Goal: Information Seeking & Learning: Learn about a topic

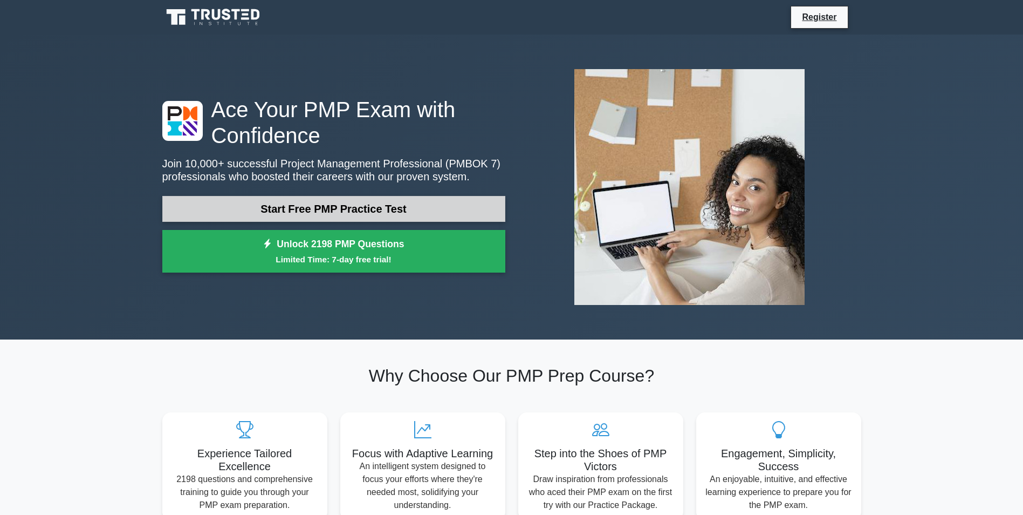
click at [342, 211] on link "Start Free PMP Practice Test" at bounding box center [333, 209] width 343 height 26
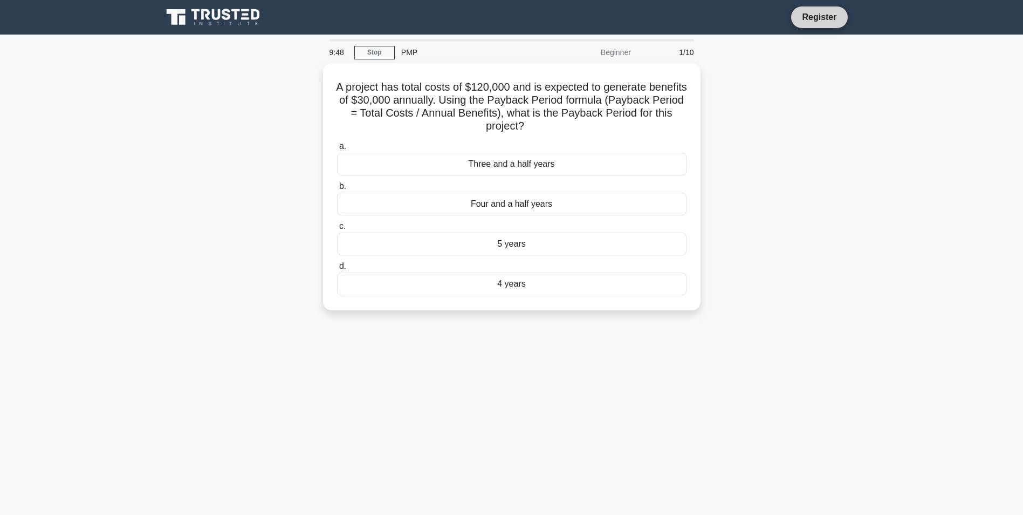
click at [819, 18] on link "Register" at bounding box center [819, 16] width 47 height 13
click at [812, 15] on link "Register" at bounding box center [819, 16] width 47 height 13
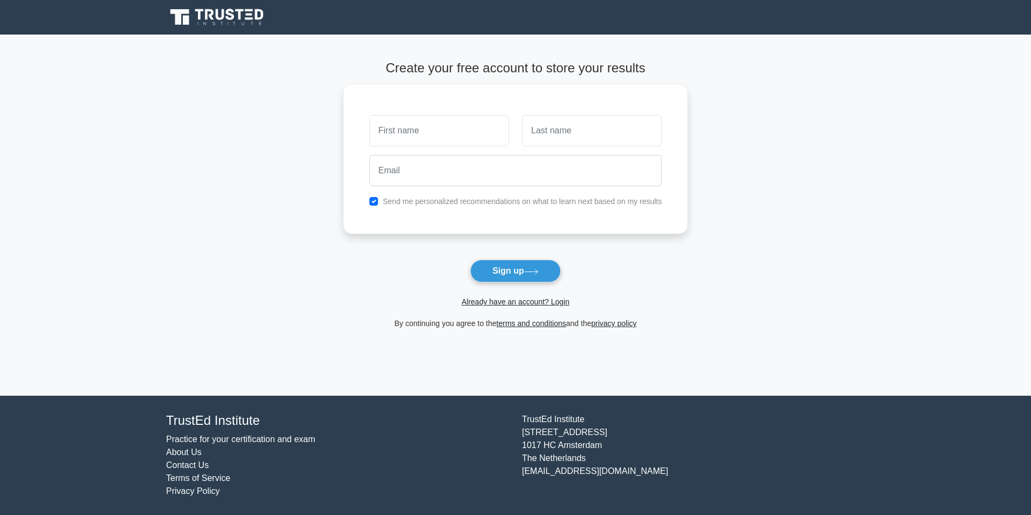
click at [846, 168] on main "Create your free account to store your results Send me personalized recommendat…" at bounding box center [515, 215] width 1031 height 361
click at [838, 158] on main "Create your free account to store your results Send me personalized recommendat…" at bounding box center [515, 215] width 1031 height 361
click at [452, 173] on input "email" at bounding box center [516, 167] width 293 height 31
type input "arunkumar05@live.com"
click at [448, 133] on input "text" at bounding box center [440, 127] width 140 height 31
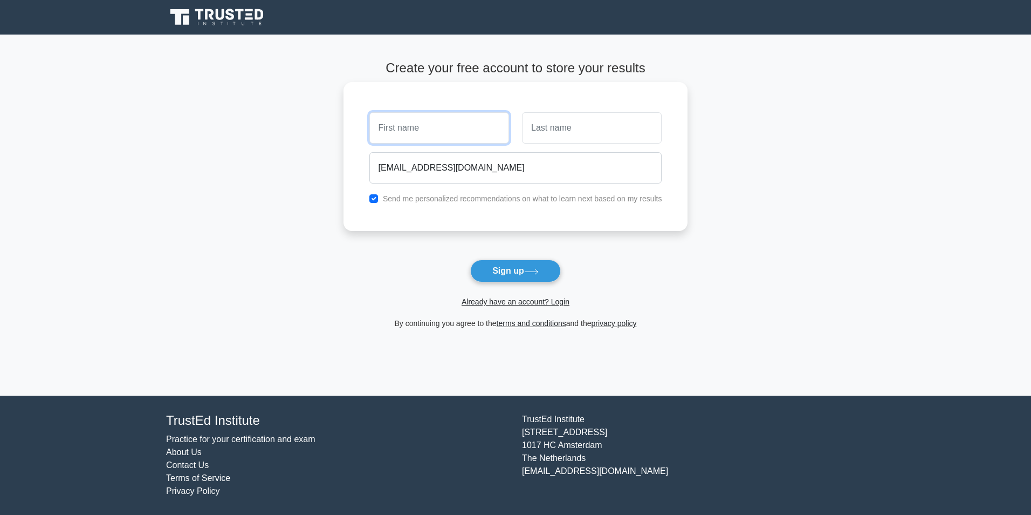
type input "Arun"
click at [578, 133] on input "text" at bounding box center [592, 127] width 140 height 31
type input "Kumar"
click at [521, 273] on button "Sign up" at bounding box center [515, 270] width 91 height 23
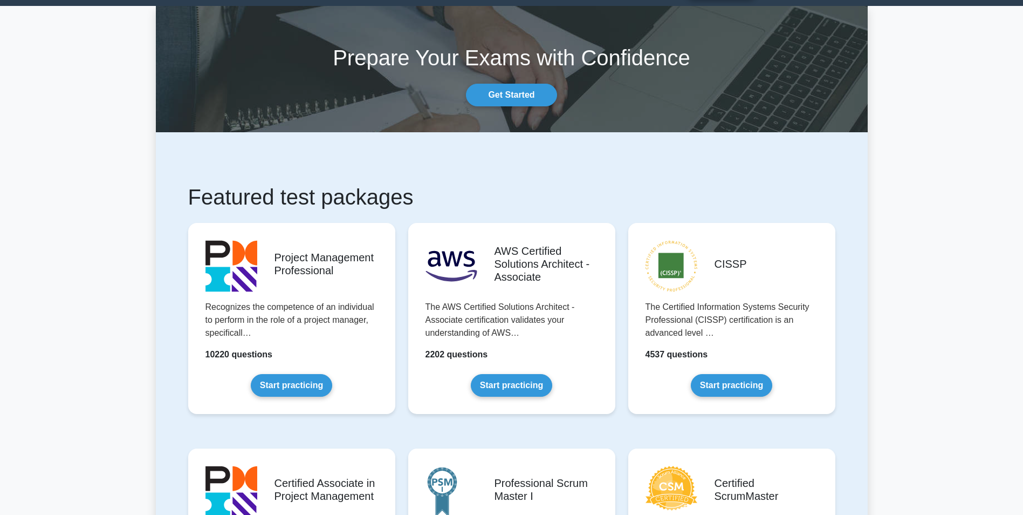
scroll to position [108, 0]
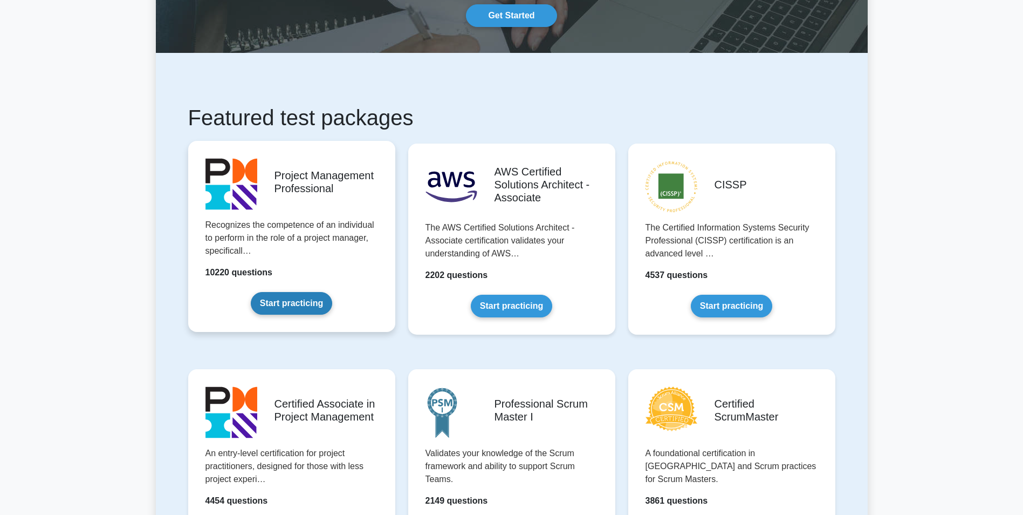
click at [293, 292] on link "Start practicing" at bounding box center [291, 303] width 81 height 23
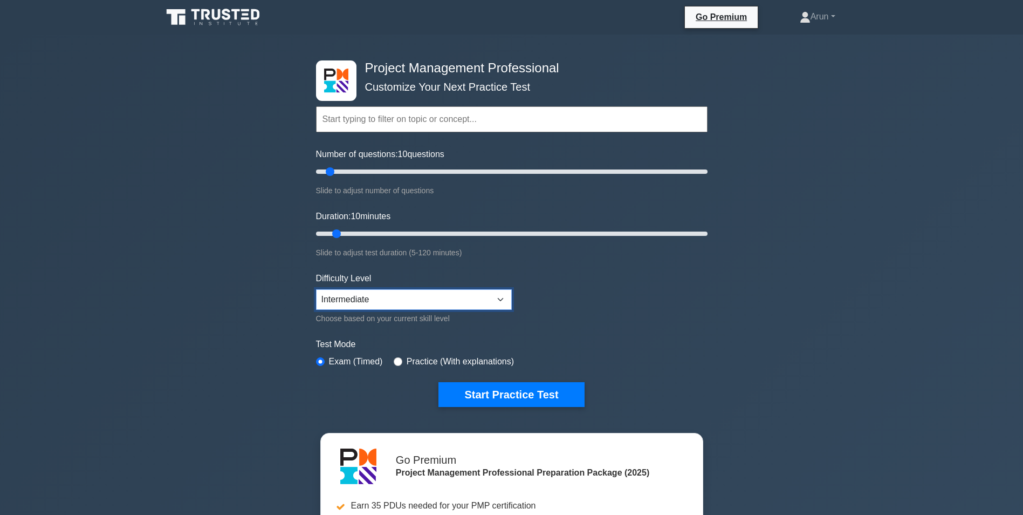
click at [501, 299] on select "Beginner Intermediate Expert" at bounding box center [414, 299] width 196 height 20
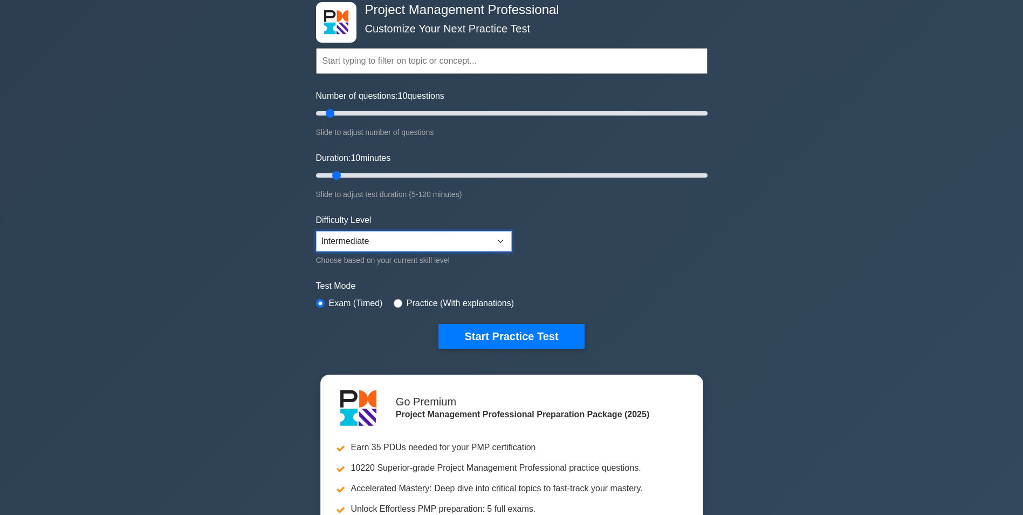
scroll to position [162, 0]
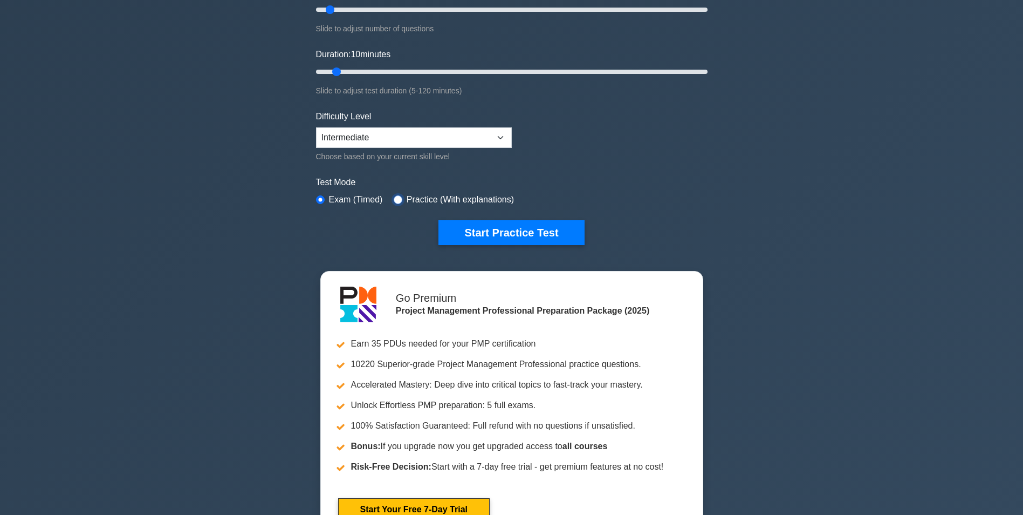
click at [394, 200] on input "radio" at bounding box center [398, 199] width 9 height 9
radio input "true"
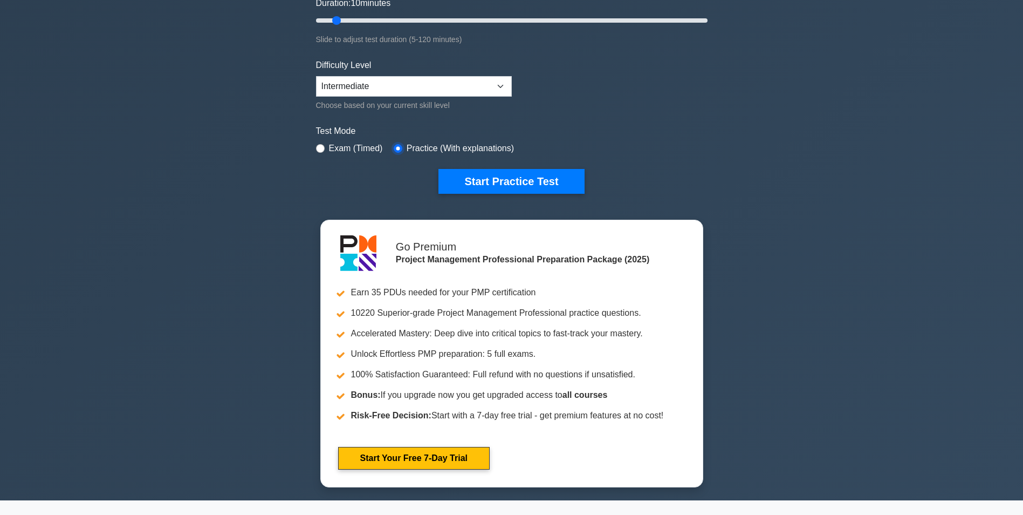
scroll to position [324, 0]
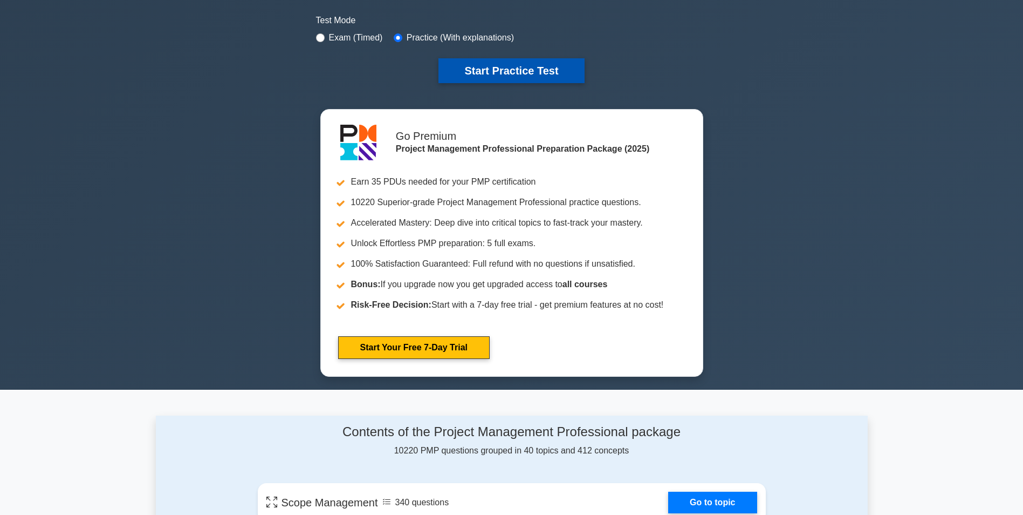
click at [522, 71] on button "Start Practice Test" at bounding box center [512, 70] width 146 height 25
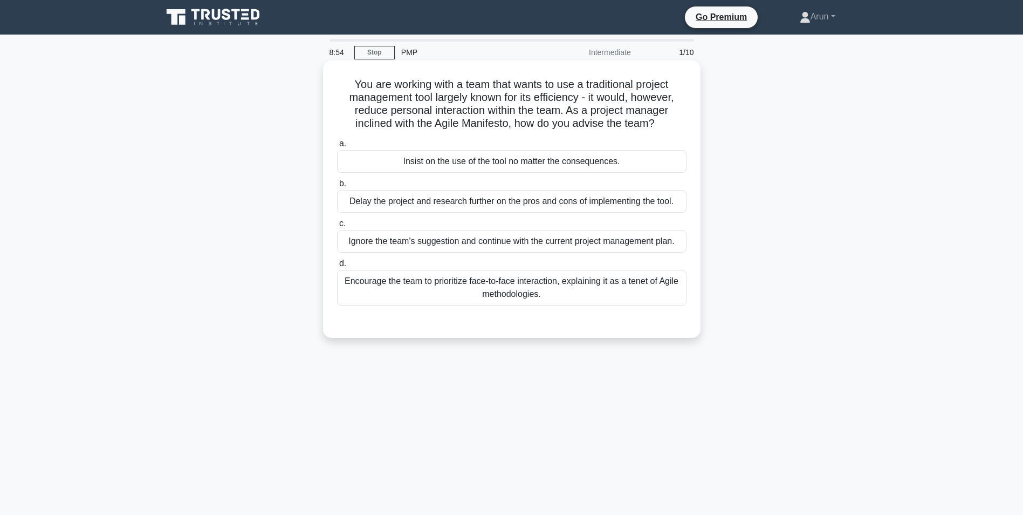
click at [515, 288] on div "Encourage the team to prioritize face-to-face interaction, explaining it as a t…" at bounding box center [512, 288] width 350 height 36
click at [337, 267] on input "d. Encourage the team to prioritize face-to-face interaction, explaining it as …" at bounding box center [337, 263] width 0 height 7
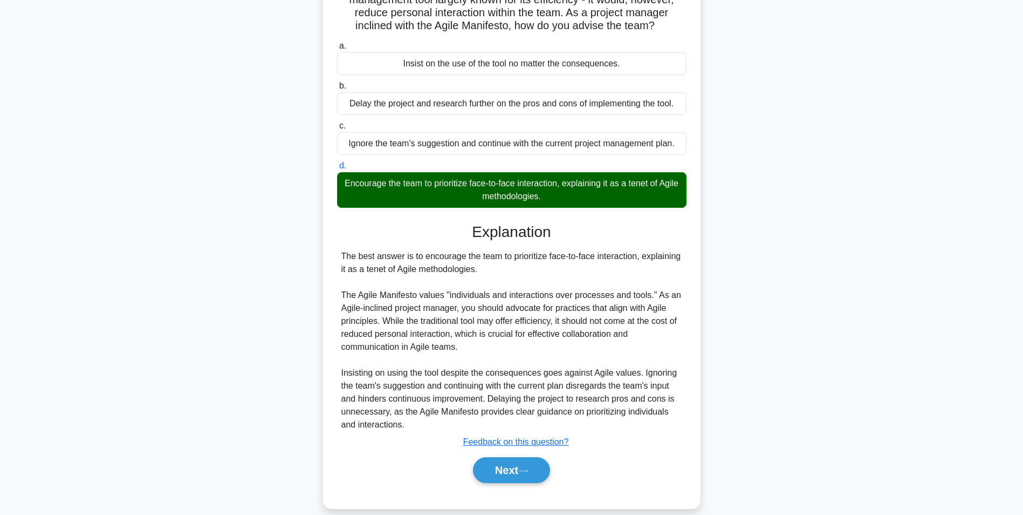
scroll to position [108, 0]
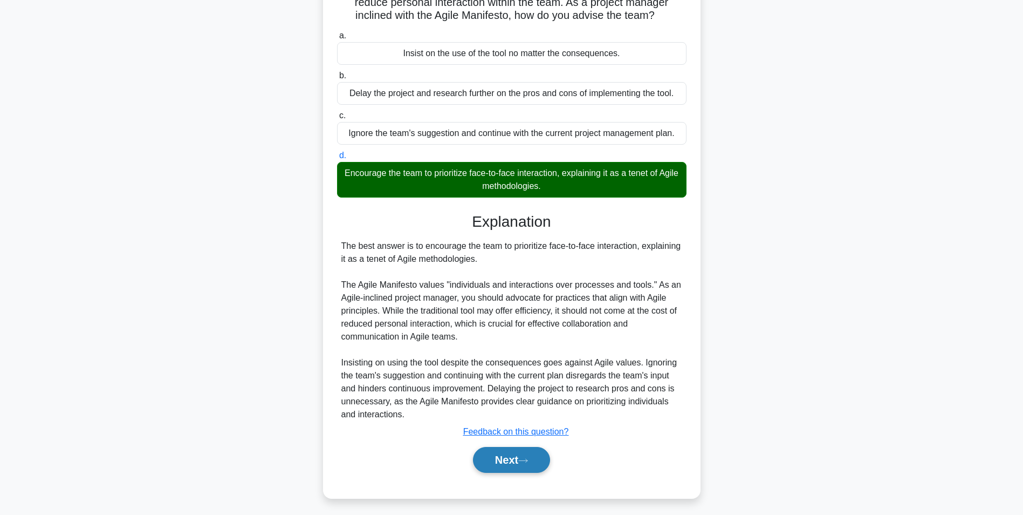
click at [511, 457] on button "Next" at bounding box center [511, 460] width 77 height 26
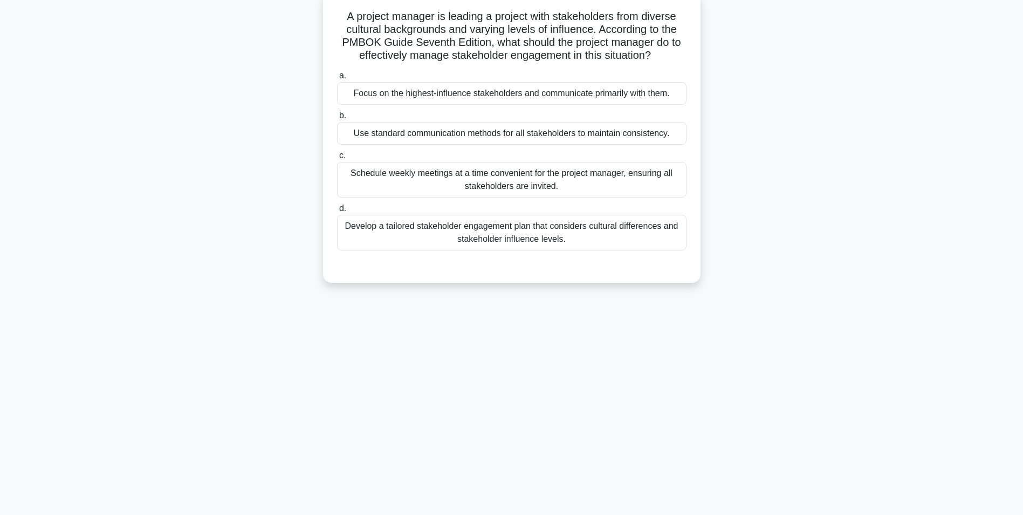
scroll to position [0, 0]
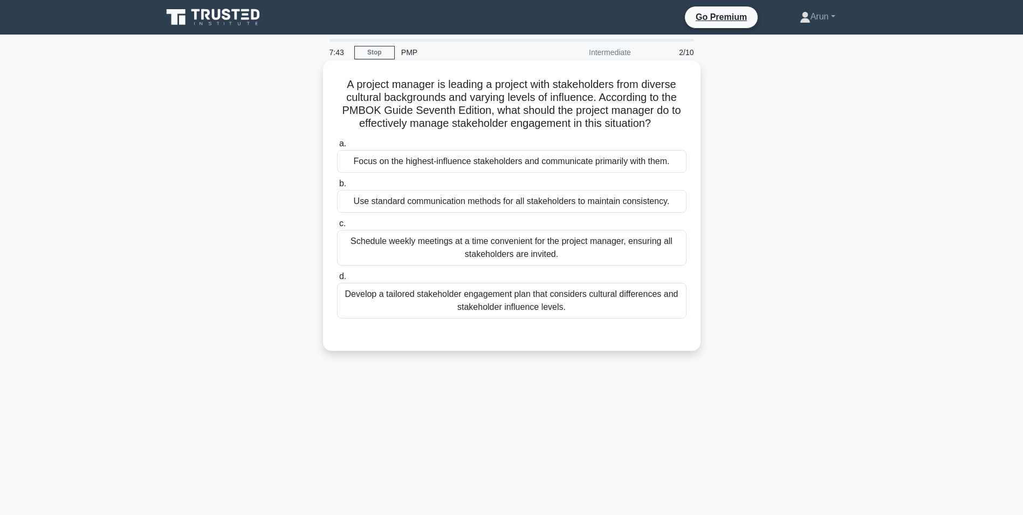
click at [492, 304] on div "Develop a tailored stakeholder engagement plan that considers cultural differen…" at bounding box center [512, 301] width 350 height 36
click at [337, 280] on input "d. Develop a tailored stakeholder engagement plan that considers cultural diffe…" at bounding box center [337, 276] width 0 height 7
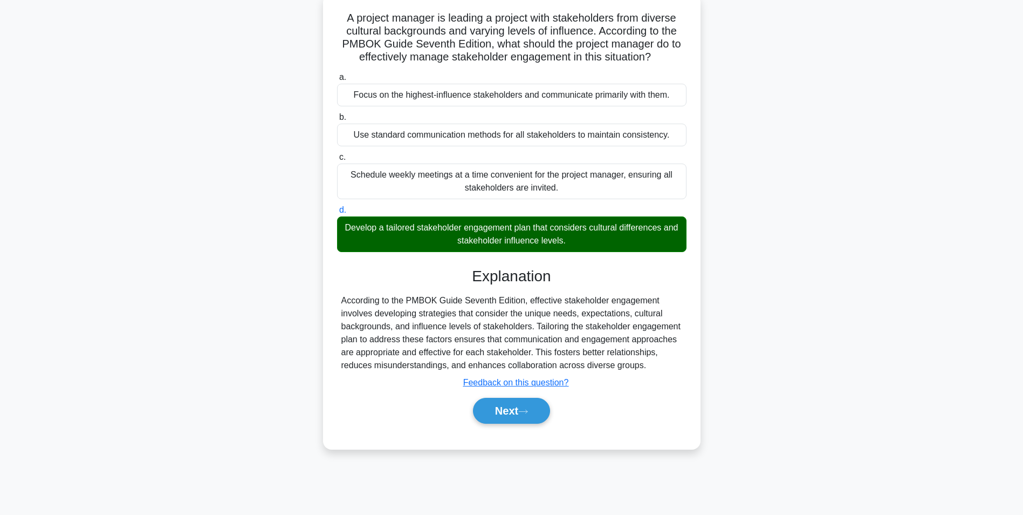
scroll to position [68, 0]
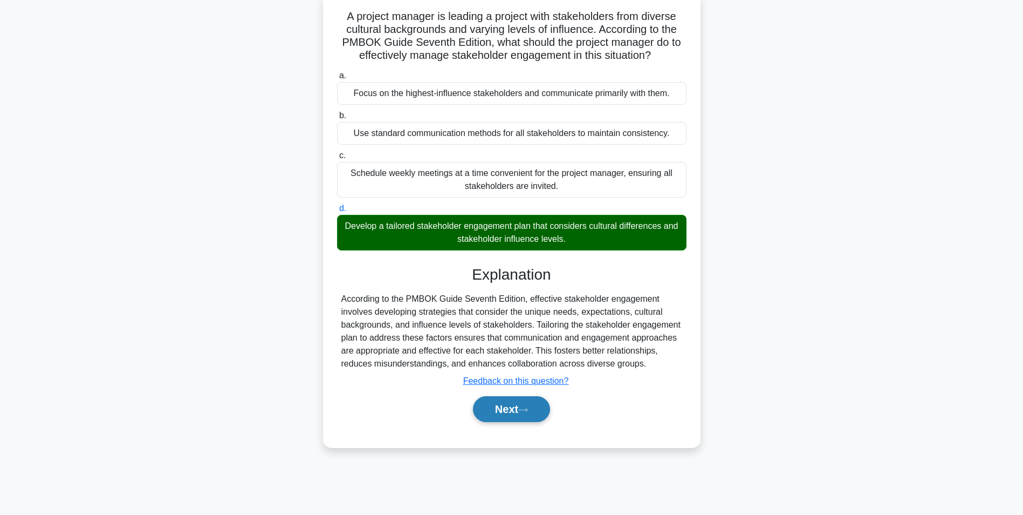
click at [521, 411] on button "Next" at bounding box center [511, 409] width 77 height 26
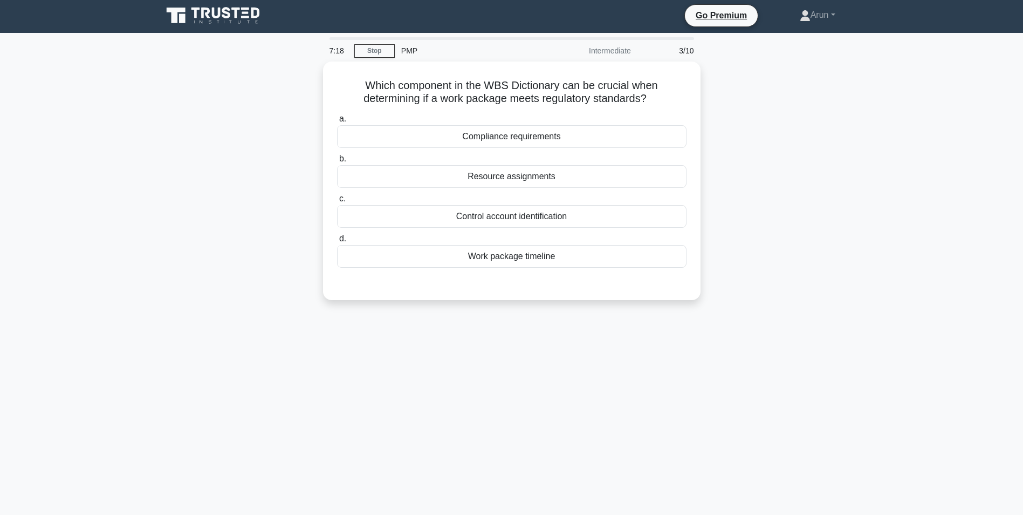
scroll to position [0, 0]
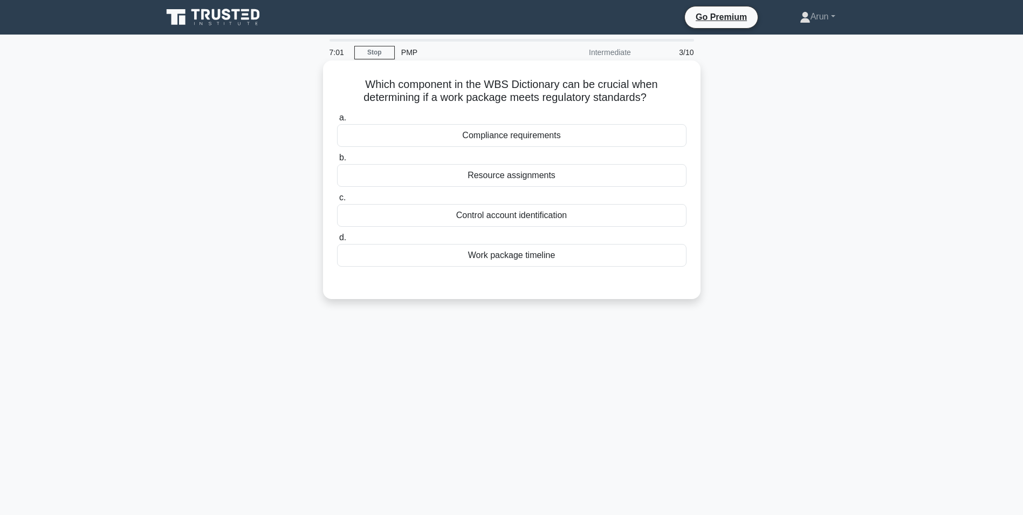
click at [500, 136] on div "Compliance requirements" at bounding box center [512, 135] width 350 height 23
click at [337, 121] on input "a. Compliance requirements" at bounding box center [337, 117] width 0 height 7
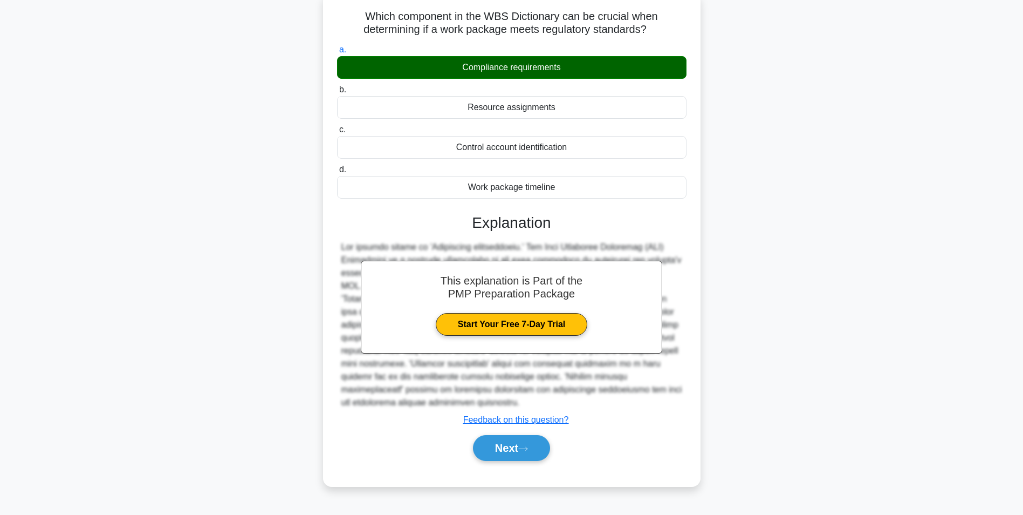
scroll to position [14, 0]
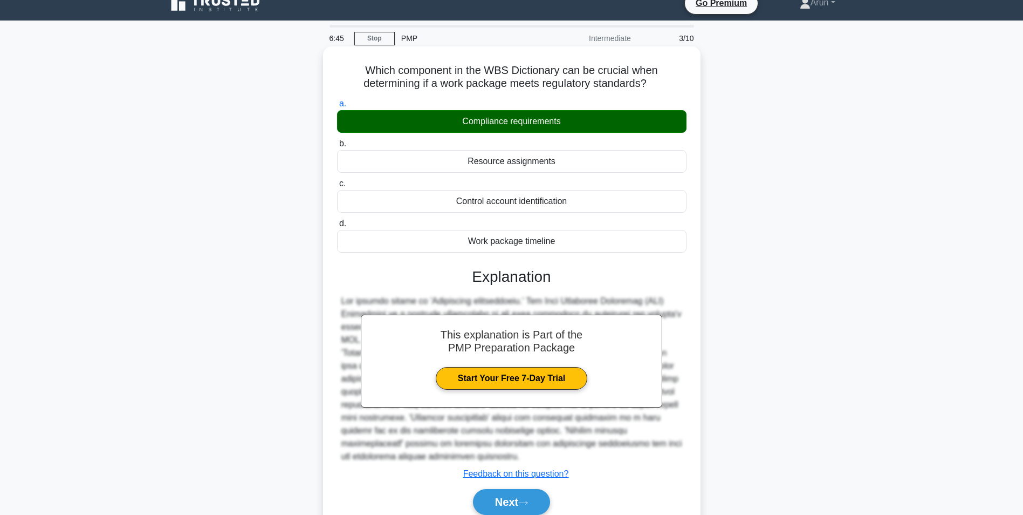
click at [508, 160] on div "Resource assignments" at bounding box center [512, 161] width 350 height 23
click at [337, 147] on input "b. Resource assignments" at bounding box center [337, 143] width 0 height 7
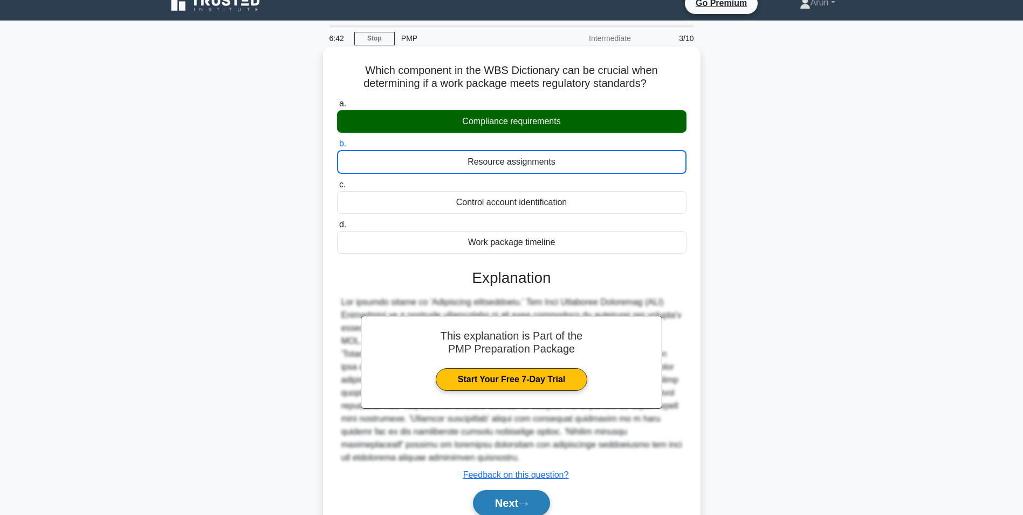
click at [505, 499] on button "Next" at bounding box center [511, 503] width 77 height 26
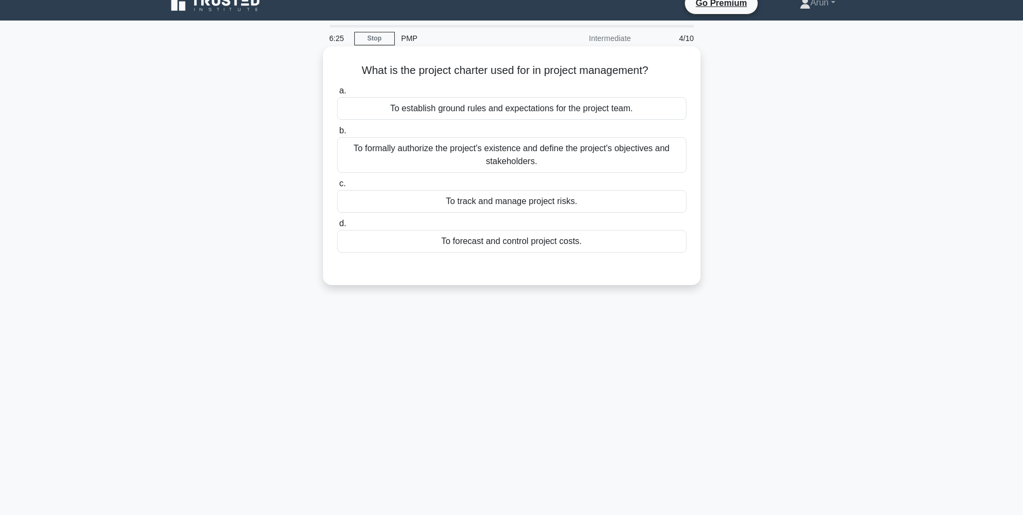
click at [526, 156] on div "To formally authorize the project's existence and define the project's objectiv…" at bounding box center [512, 155] width 350 height 36
click at [337, 134] on input "b. To formally authorize the project's existence and define the project's objec…" at bounding box center [337, 130] width 0 height 7
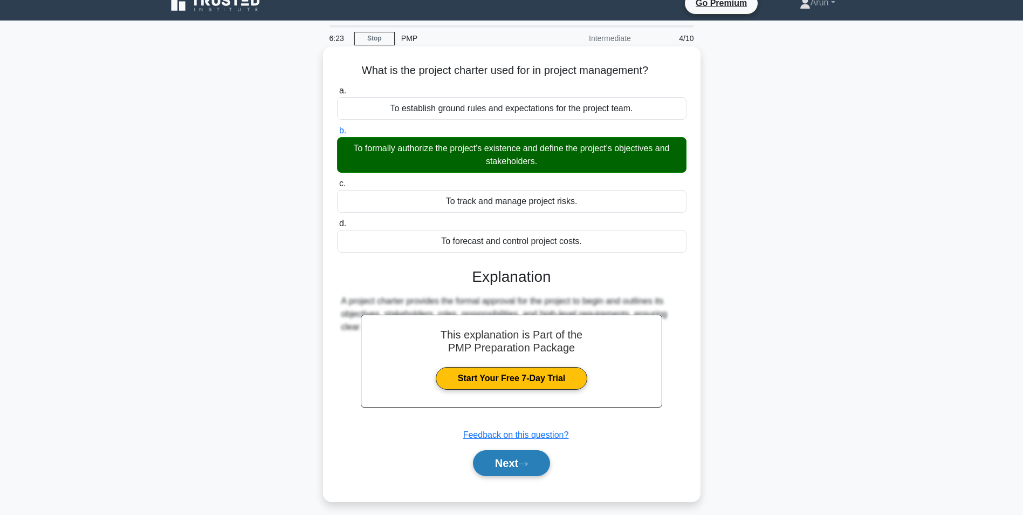
click at [527, 463] on icon at bounding box center [523, 464] width 10 height 6
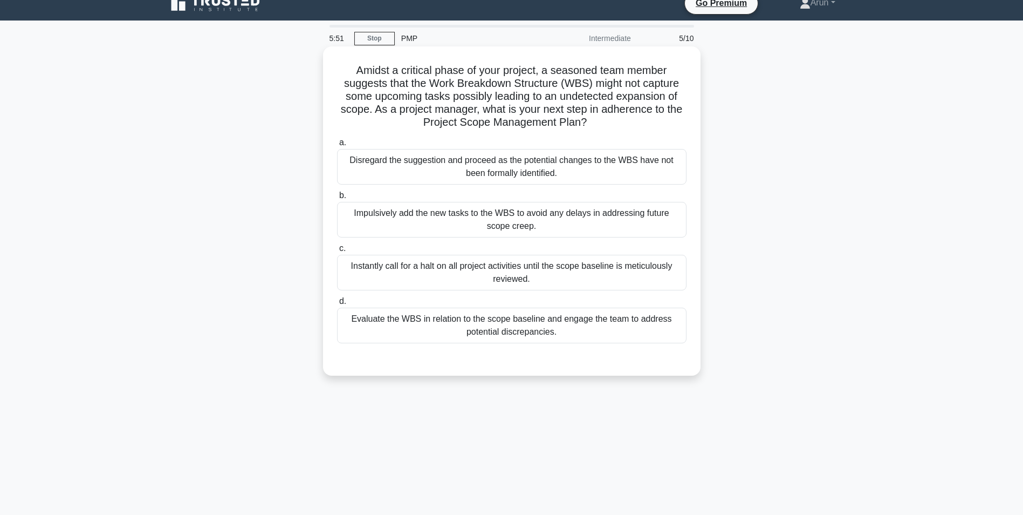
click at [542, 333] on div "Evaluate the WBS in relation to the scope baseline and engage the team to addre…" at bounding box center [512, 325] width 350 height 36
click at [337, 305] on input "d. Evaluate the WBS in relation to the scope baseline and engage the team to ad…" at bounding box center [337, 301] width 0 height 7
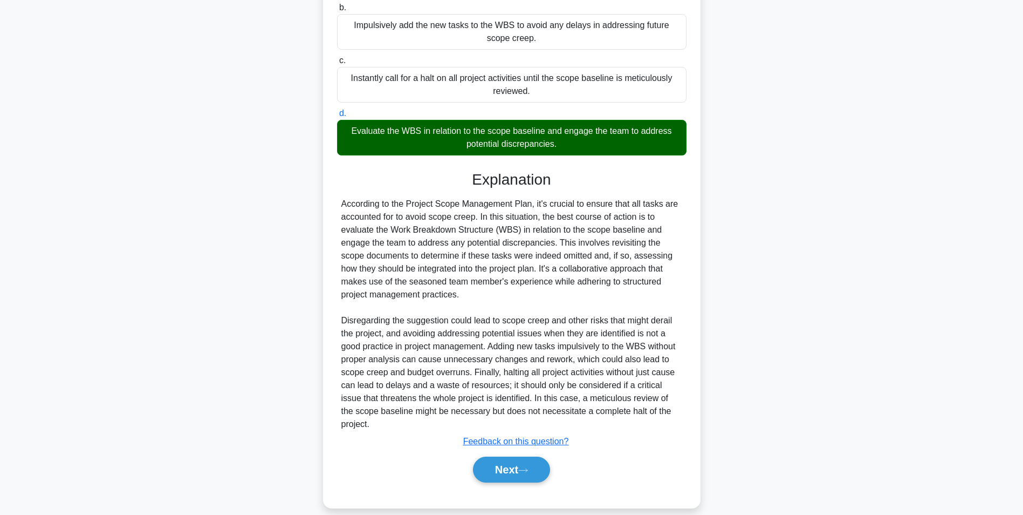
scroll to position [216, 0]
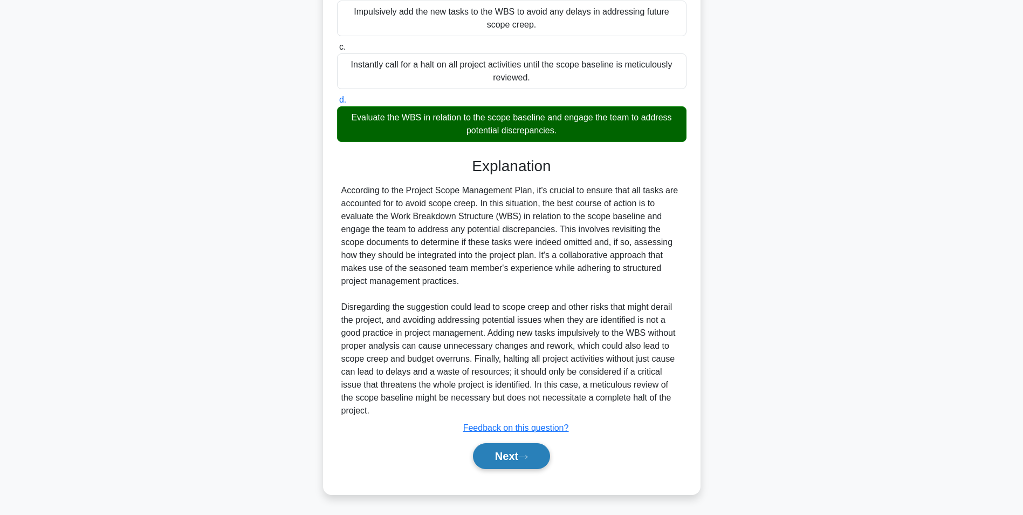
click at [500, 460] on button "Next" at bounding box center [511, 456] width 77 height 26
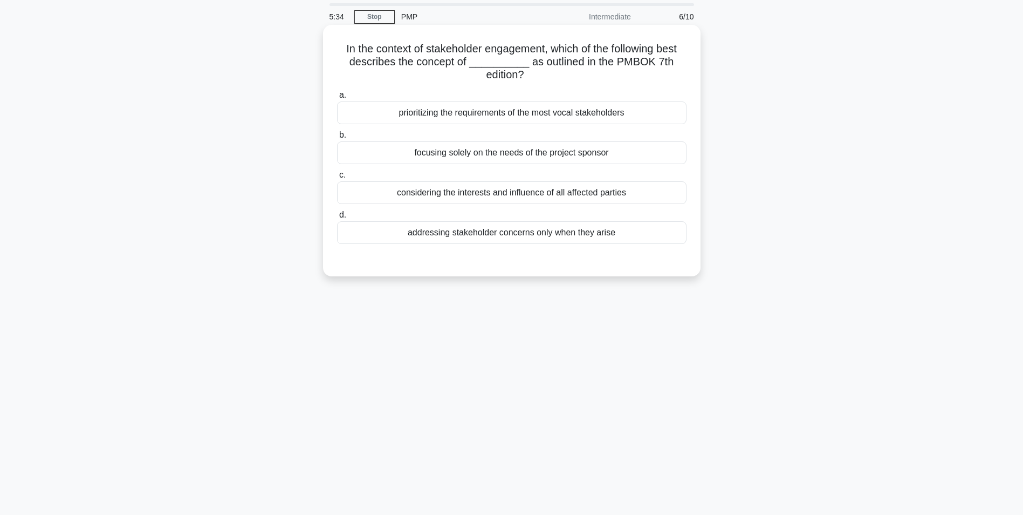
scroll to position [0, 0]
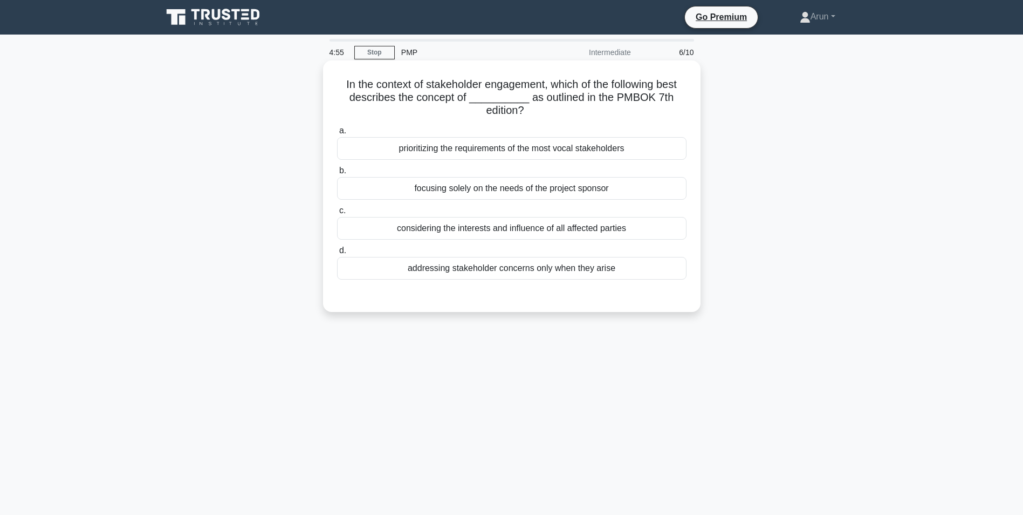
click at [528, 228] on div "considering the interests and influence of all affected parties" at bounding box center [512, 228] width 350 height 23
click at [337, 214] on input "c. considering the interests and influence of all affected parties" at bounding box center [337, 210] width 0 height 7
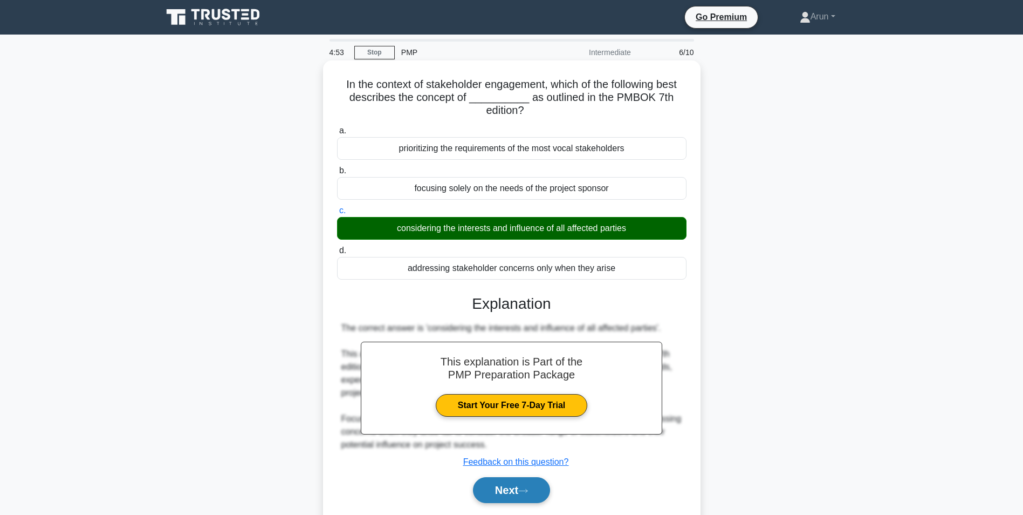
click at [522, 495] on button "Next" at bounding box center [511, 490] width 77 height 26
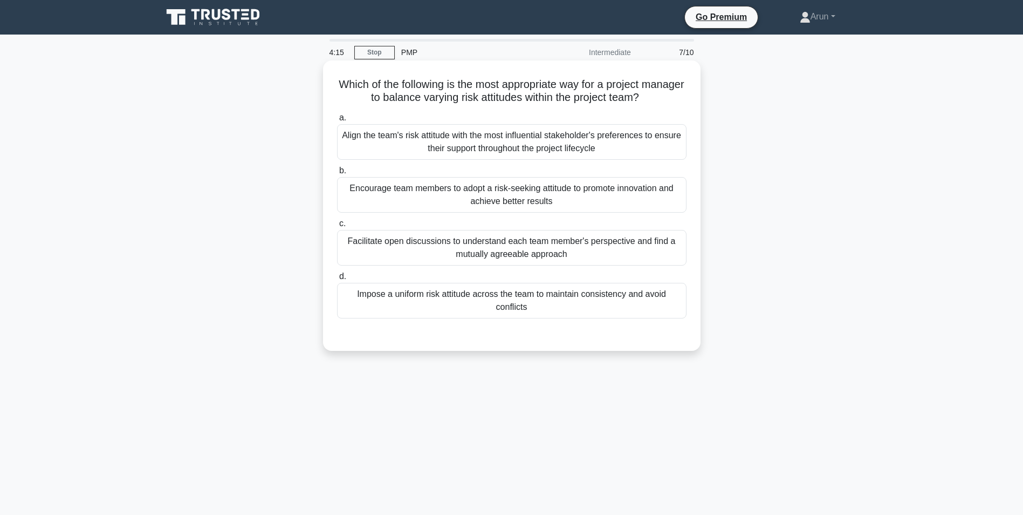
click at [476, 254] on div "Facilitate open discussions to understand each team member's perspective and fi…" at bounding box center [512, 248] width 350 height 36
click at [337, 227] on input "c. Facilitate open discussions to understand each team member's perspective and…" at bounding box center [337, 223] width 0 height 7
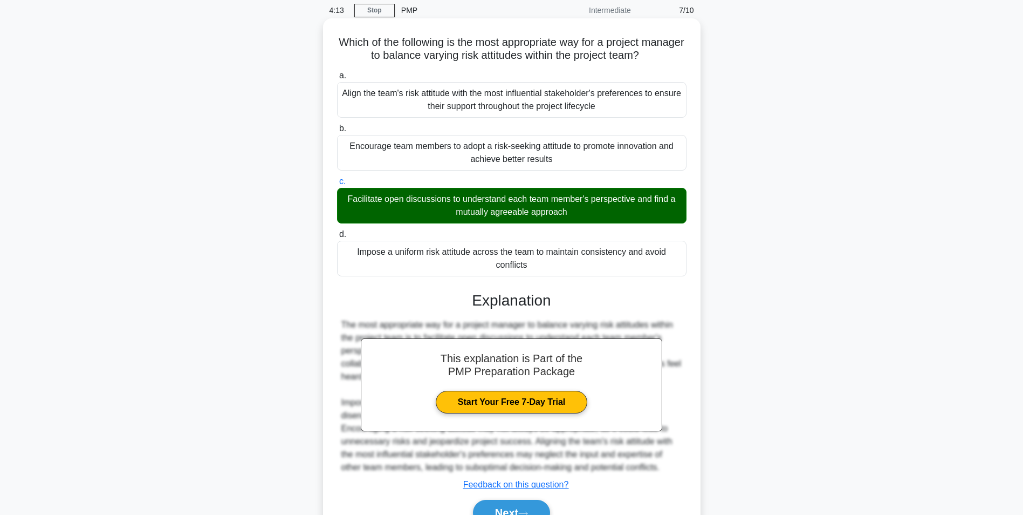
scroll to position [99, 0]
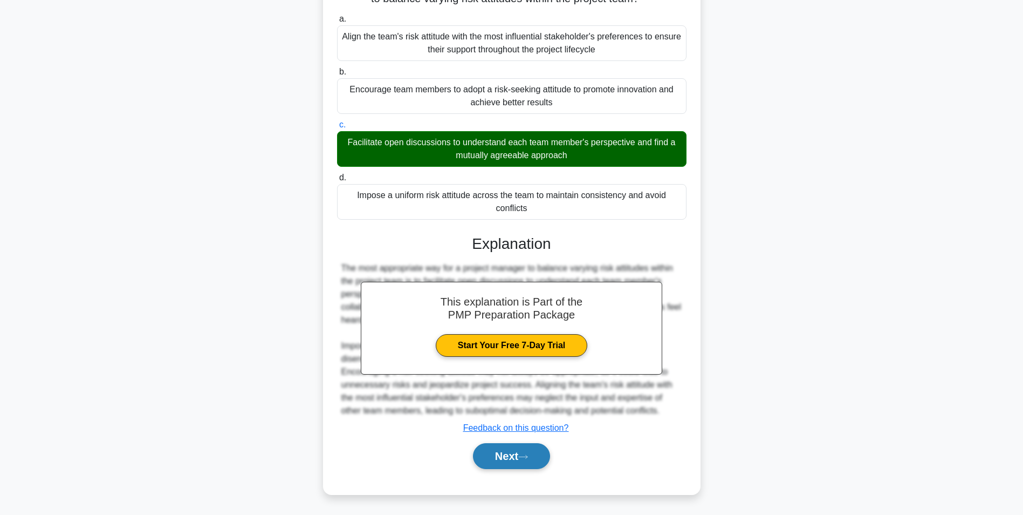
click at [516, 455] on button "Next" at bounding box center [511, 456] width 77 height 26
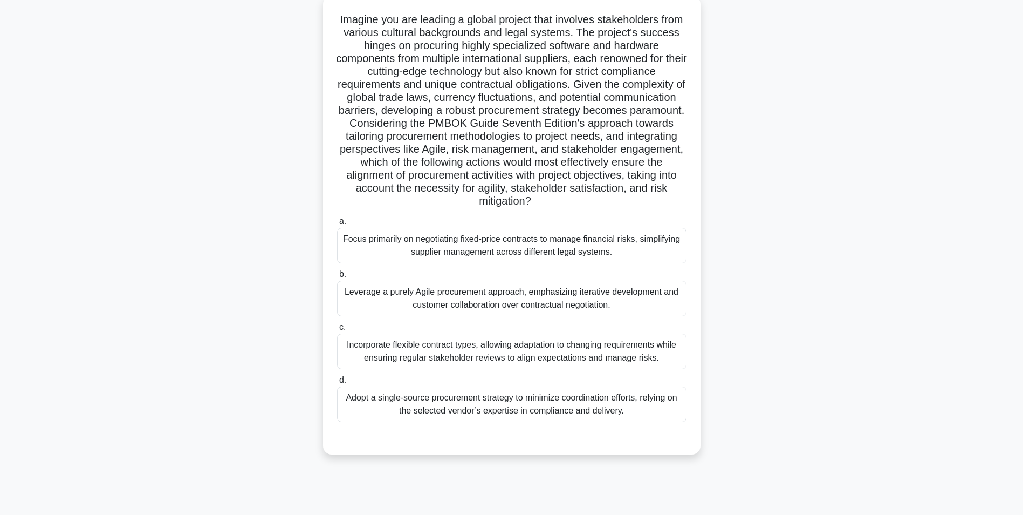
scroll to position [68, 0]
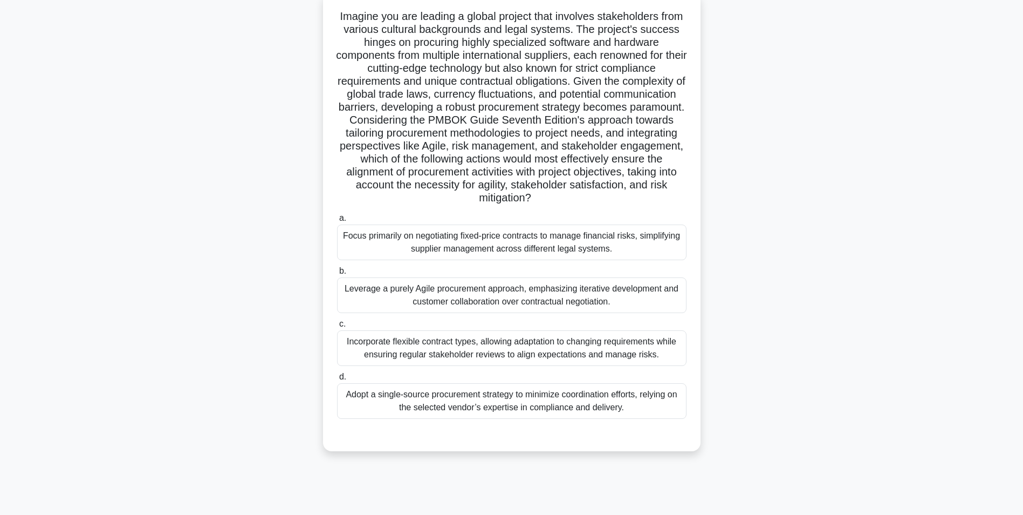
click at [525, 249] on div "Focus primarily on negotiating fixed-price contracts to manage financial risks,…" at bounding box center [512, 242] width 350 height 36
click at [337, 222] on input "a. Focus primarily on negotiating fixed-price contracts to manage financial ris…" at bounding box center [337, 218] width 0 height 7
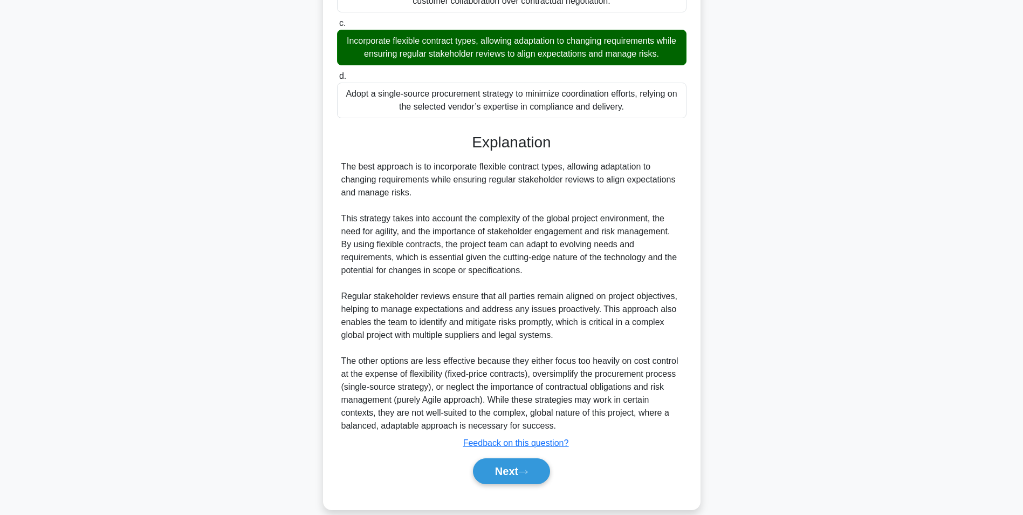
scroll to position [385, 0]
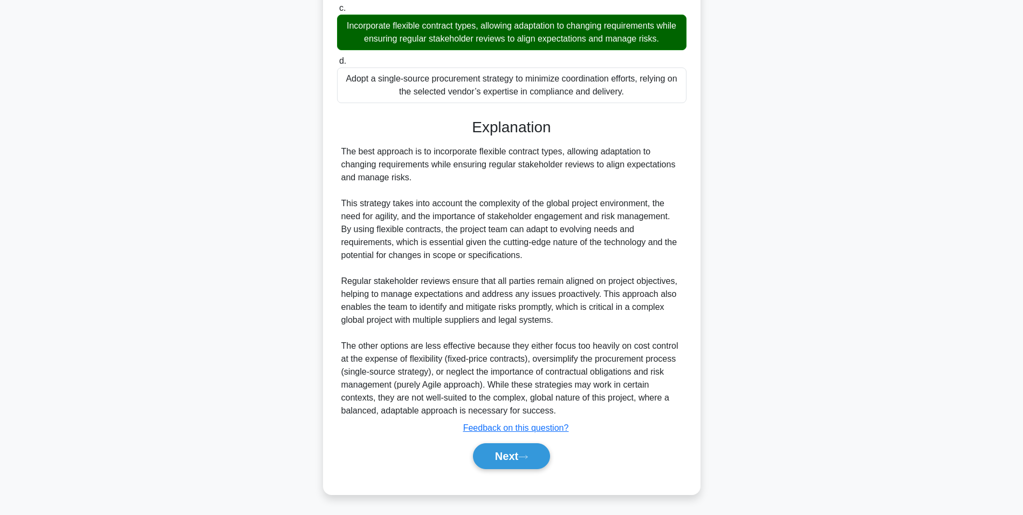
drag, startPoint x: 496, startPoint y: 453, endPoint x: 476, endPoint y: 365, distance: 89.5
click at [495, 452] on button "Next" at bounding box center [511, 456] width 77 height 26
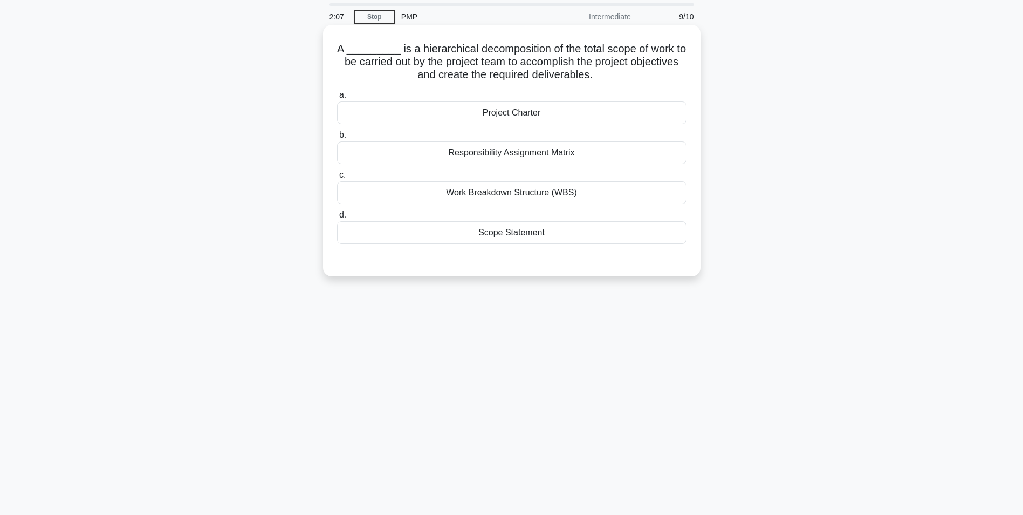
scroll to position [0, 0]
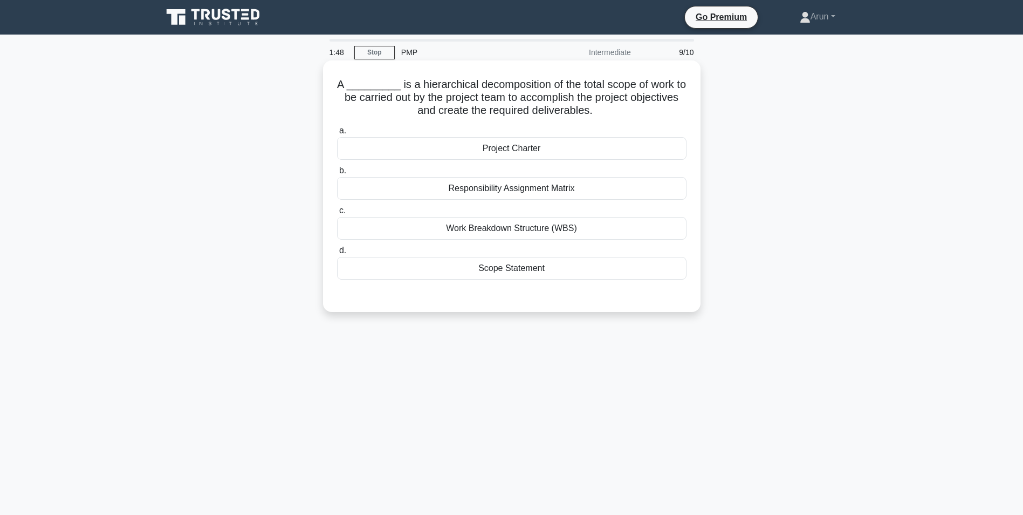
click at [490, 225] on div "Work Breakdown Structure (WBS)" at bounding box center [512, 228] width 350 height 23
click at [337, 214] on input "c. Work Breakdown Structure (WBS)" at bounding box center [337, 210] width 0 height 7
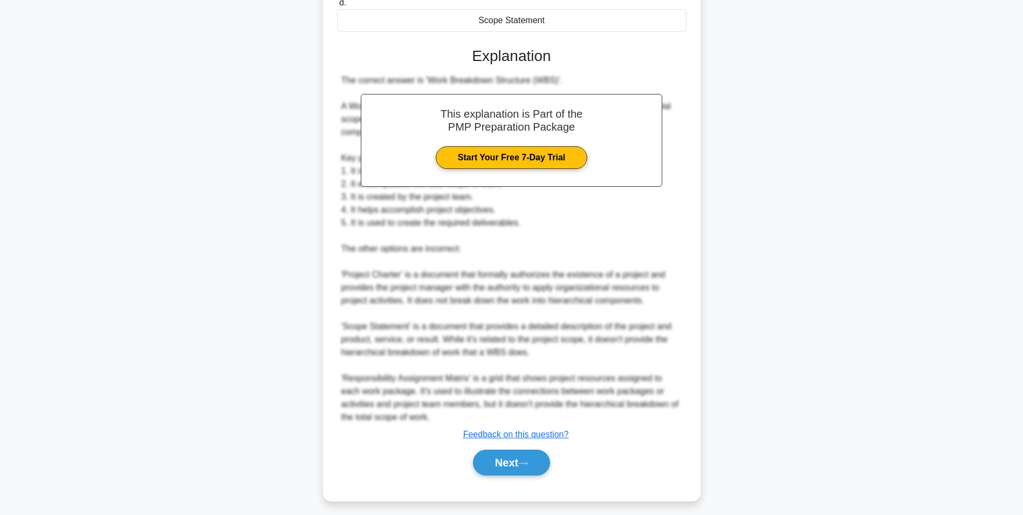
scroll to position [255, 0]
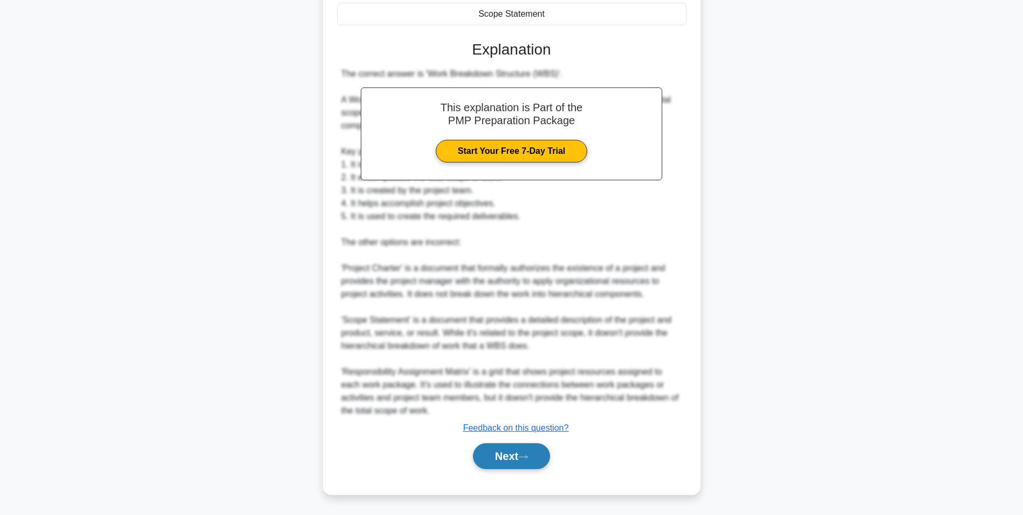
click at [521, 455] on button "Next" at bounding box center [511, 456] width 77 height 26
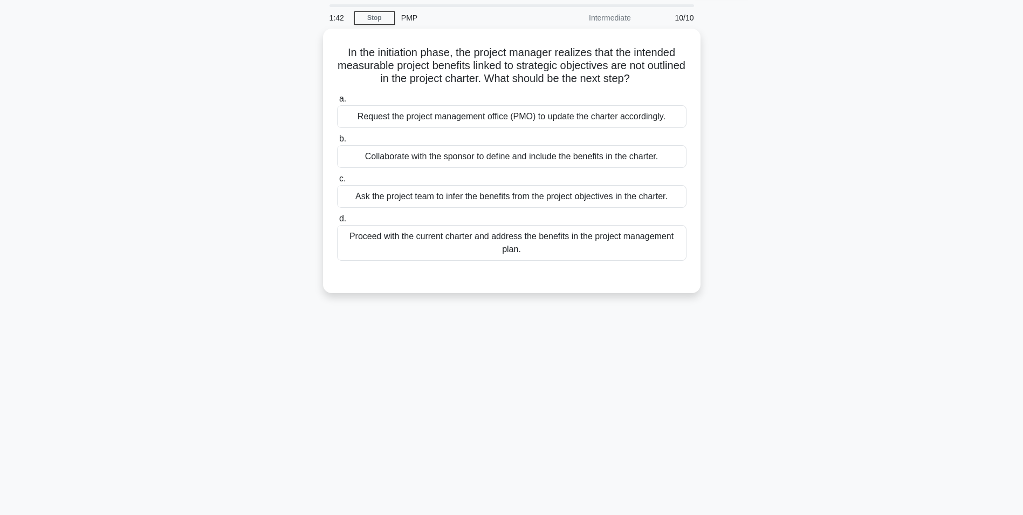
scroll to position [0, 0]
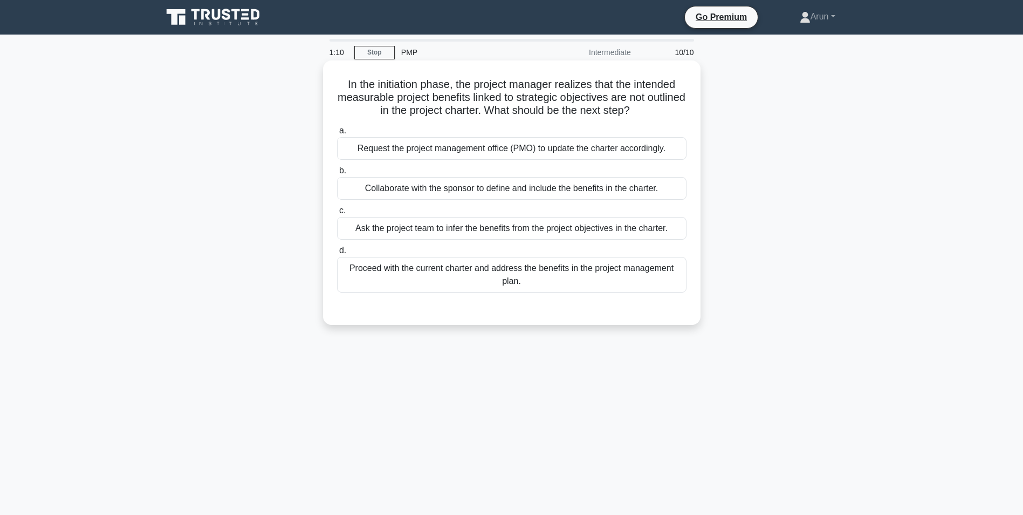
click at [502, 189] on div "Collaborate with the sponsor to define and include the benefits in the charter." at bounding box center [512, 188] width 350 height 23
click at [337, 174] on input "b. Collaborate with the sponsor to define and include the benefits in the chart…" at bounding box center [337, 170] width 0 height 7
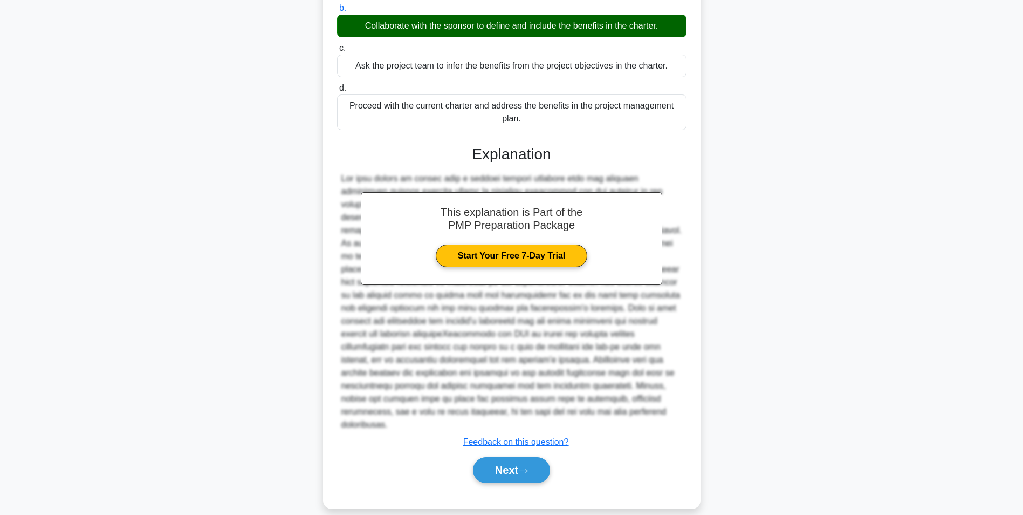
scroll to position [164, 0]
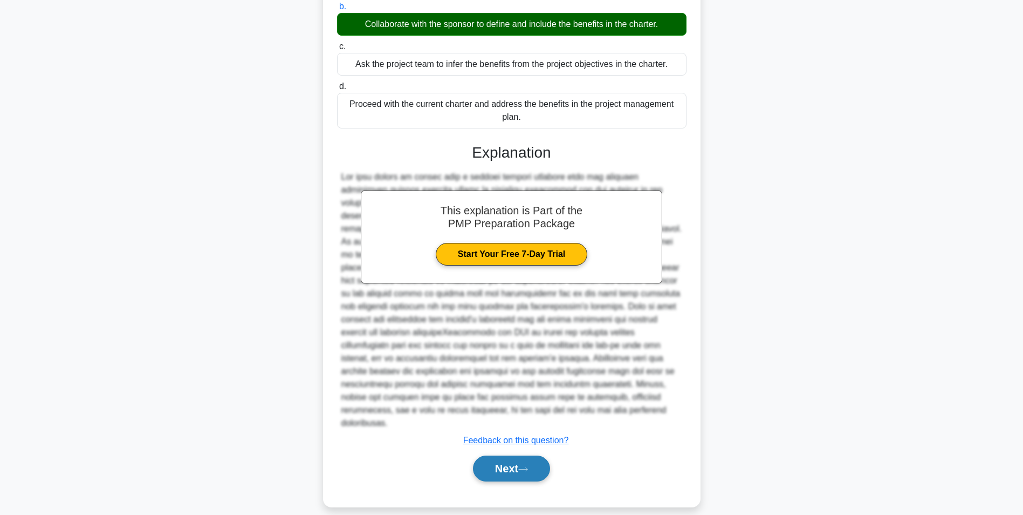
click at [519, 459] on button "Next" at bounding box center [511, 468] width 77 height 26
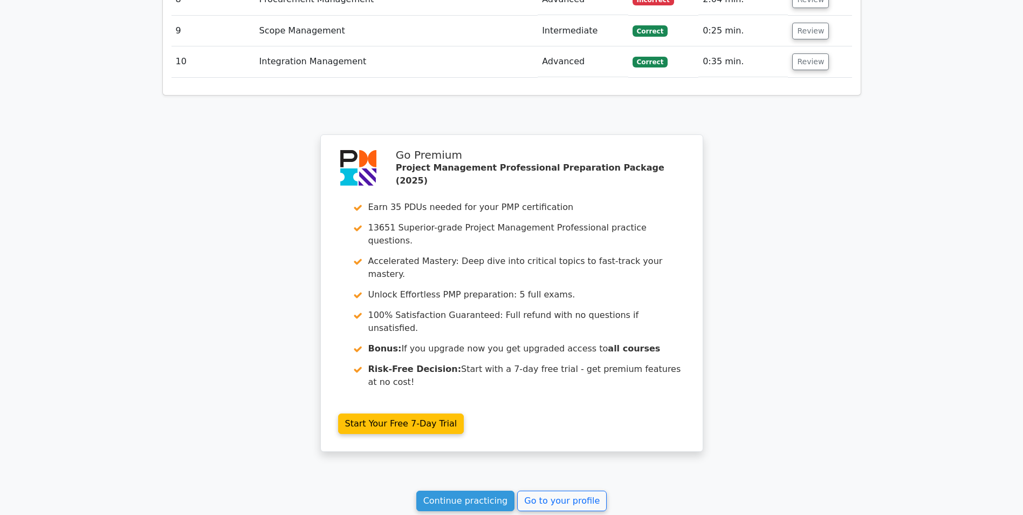
scroll to position [1804, 0]
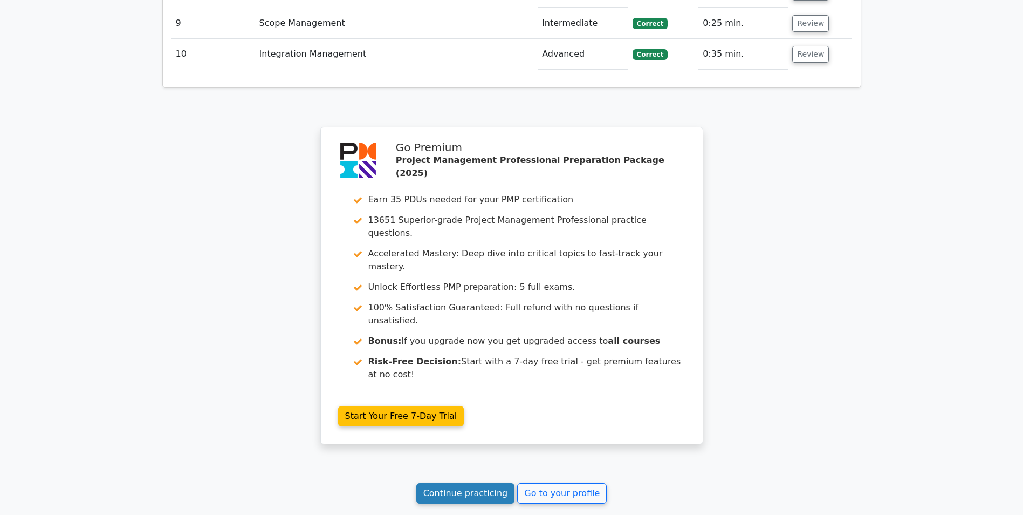
click at [475, 483] on link "Continue practicing" at bounding box center [465, 493] width 99 height 20
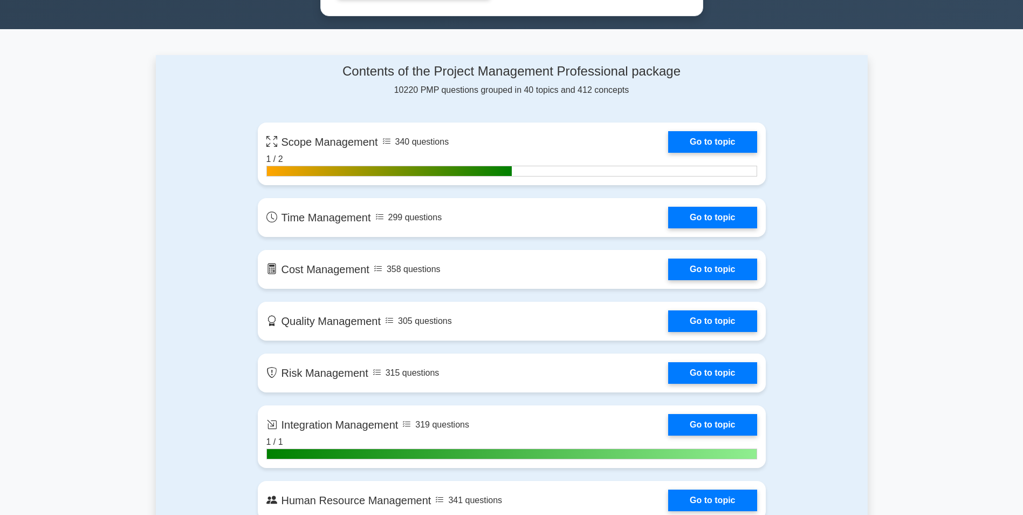
scroll to position [701, 0]
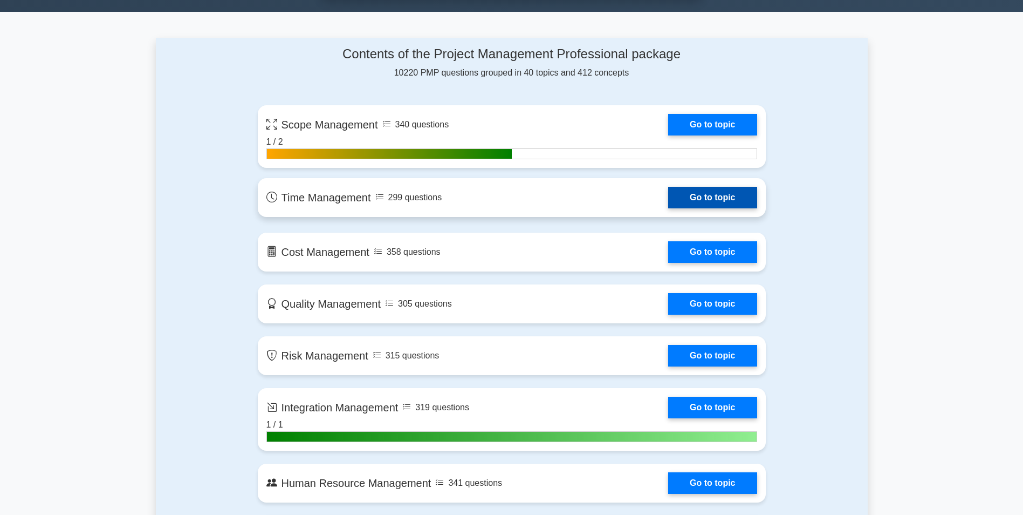
click at [707, 194] on link "Go to topic" at bounding box center [712, 198] width 88 height 22
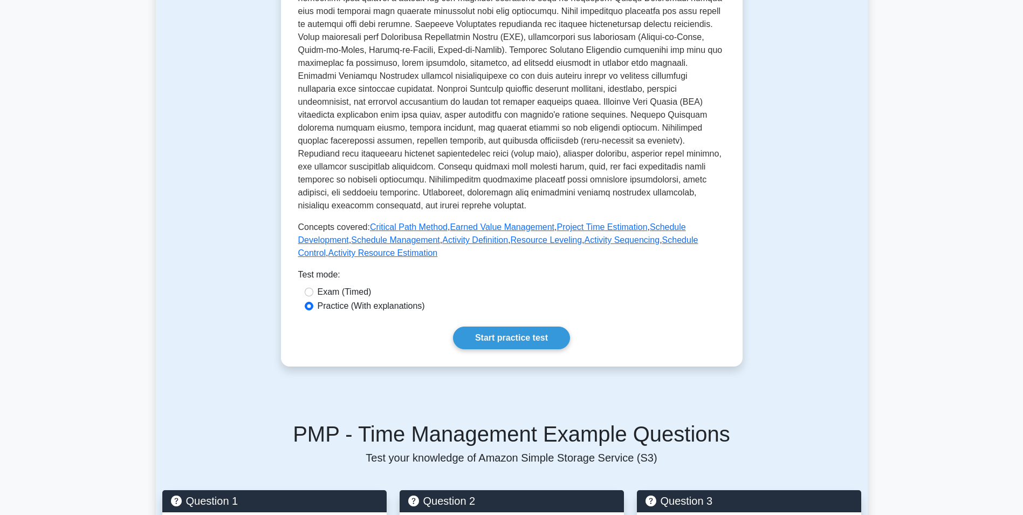
scroll to position [324, 0]
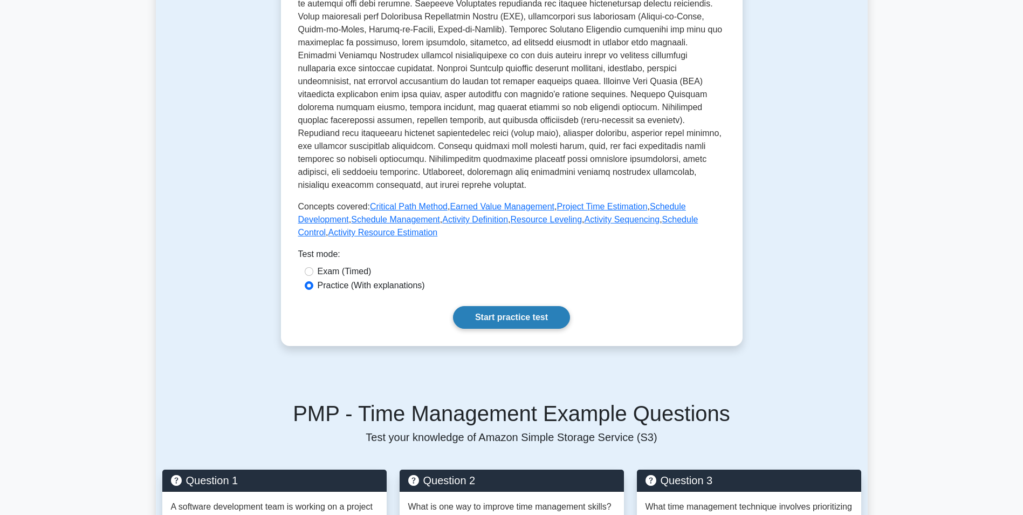
click at [501, 315] on link "Start practice test" at bounding box center [511, 317] width 117 height 23
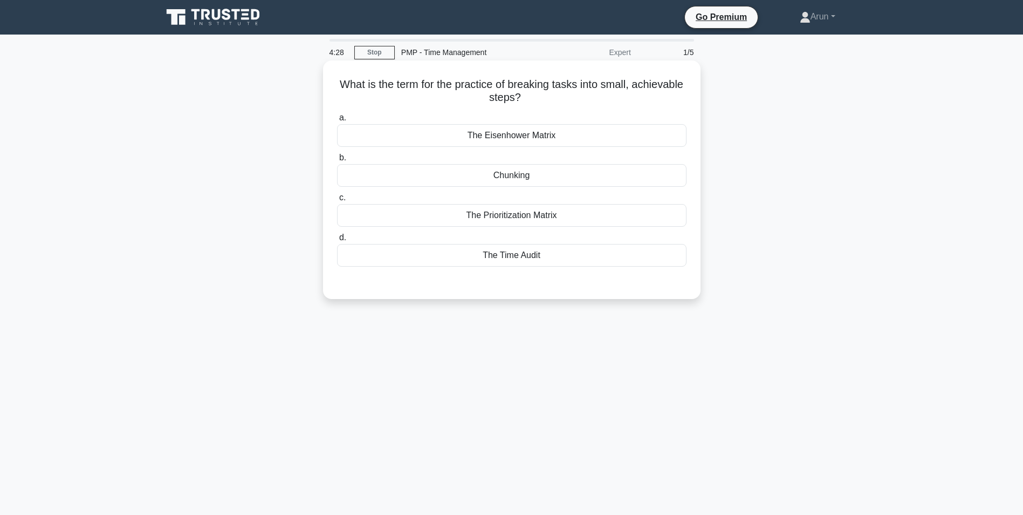
click at [505, 217] on div "The Prioritization Matrix" at bounding box center [512, 215] width 350 height 23
click at [337, 201] on input "c. The Prioritization Matrix" at bounding box center [337, 197] width 0 height 7
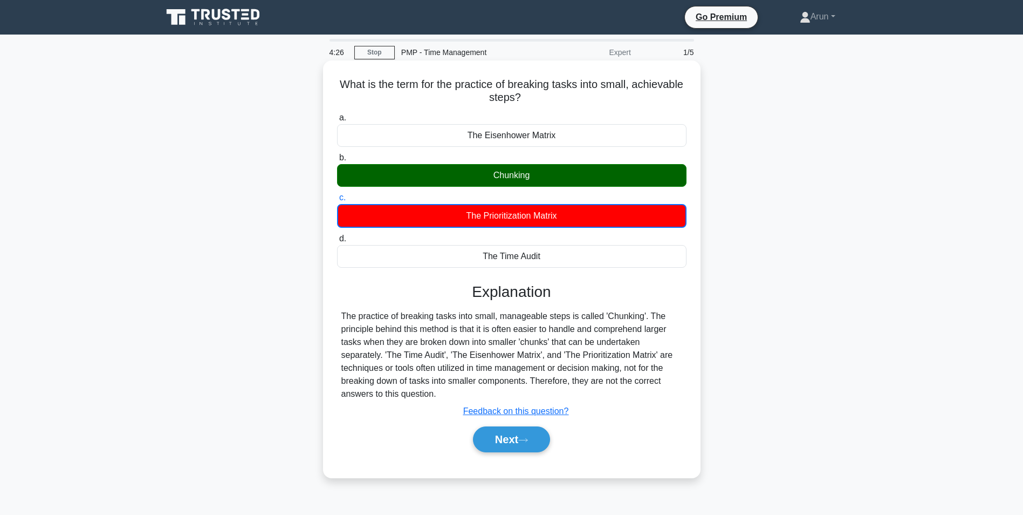
click at [505, 174] on div "Chunking" at bounding box center [512, 175] width 350 height 23
click at [337, 161] on input "b. Chunking" at bounding box center [337, 157] width 0 height 7
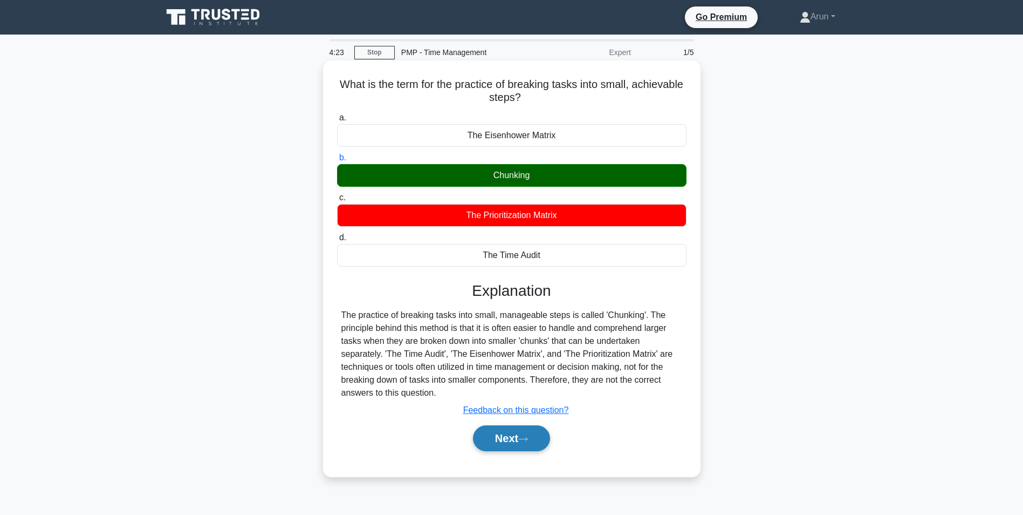
click at [521, 438] on button "Next" at bounding box center [511, 438] width 77 height 26
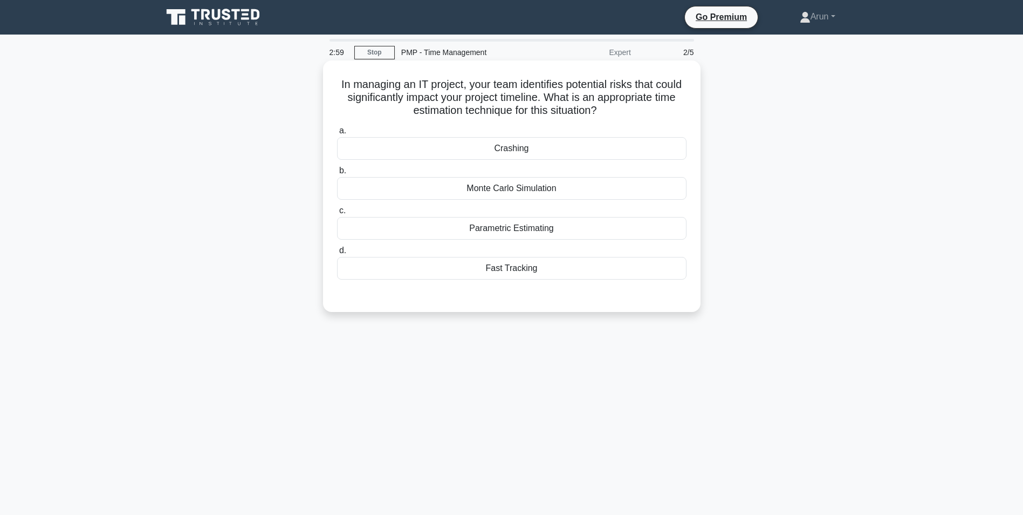
click at [508, 271] on div "Fast Tracking" at bounding box center [512, 268] width 350 height 23
click at [337, 254] on input "d. Fast Tracking" at bounding box center [337, 250] width 0 height 7
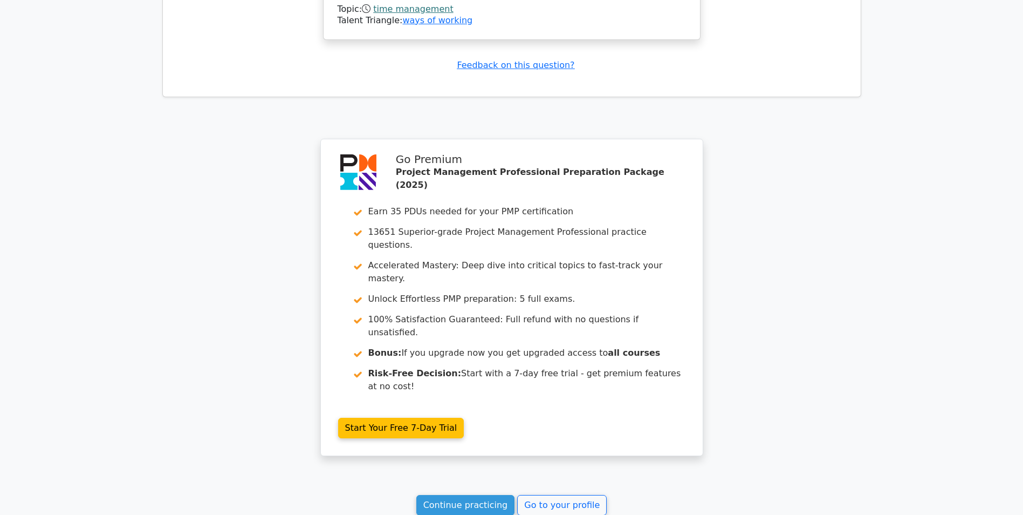
scroll to position [1286, 0]
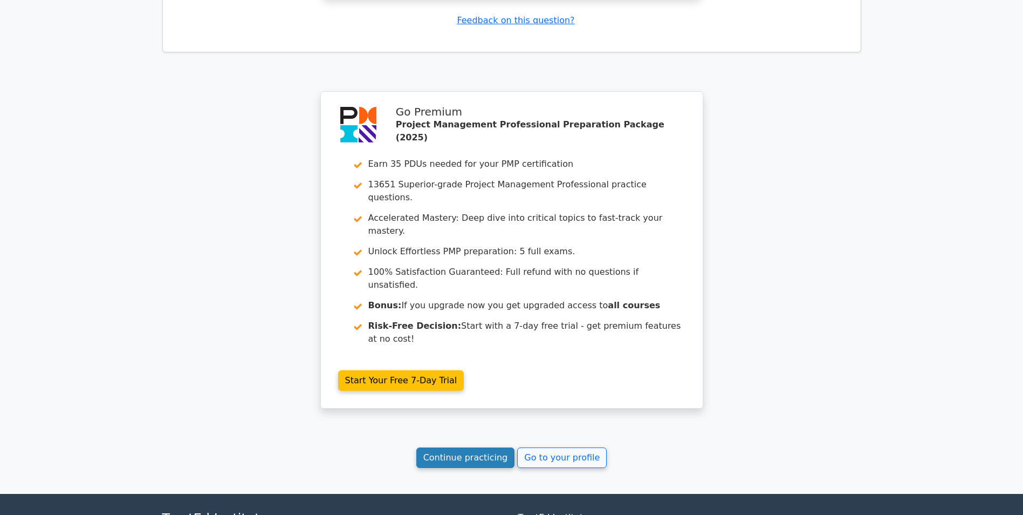
click at [469, 447] on link "Continue practicing" at bounding box center [465, 457] width 99 height 20
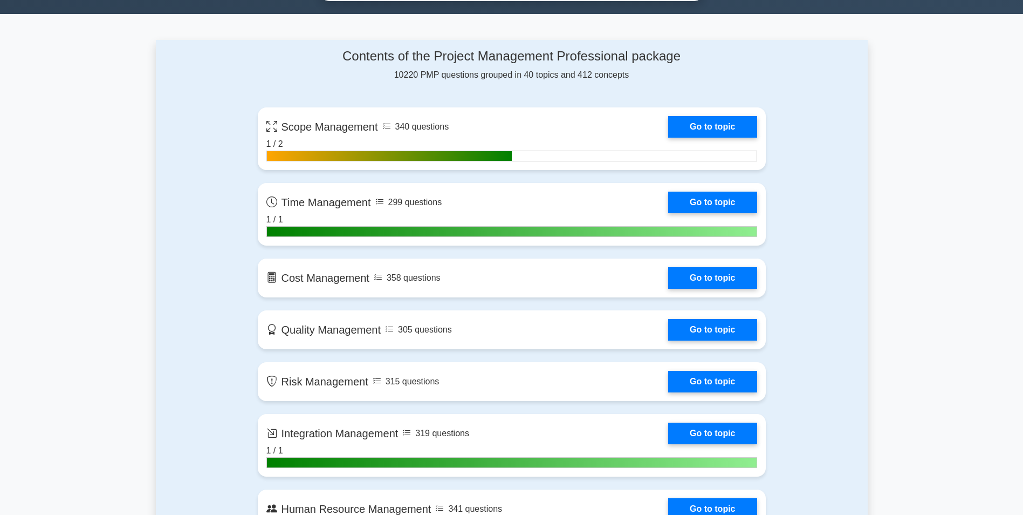
scroll to position [701, 0]
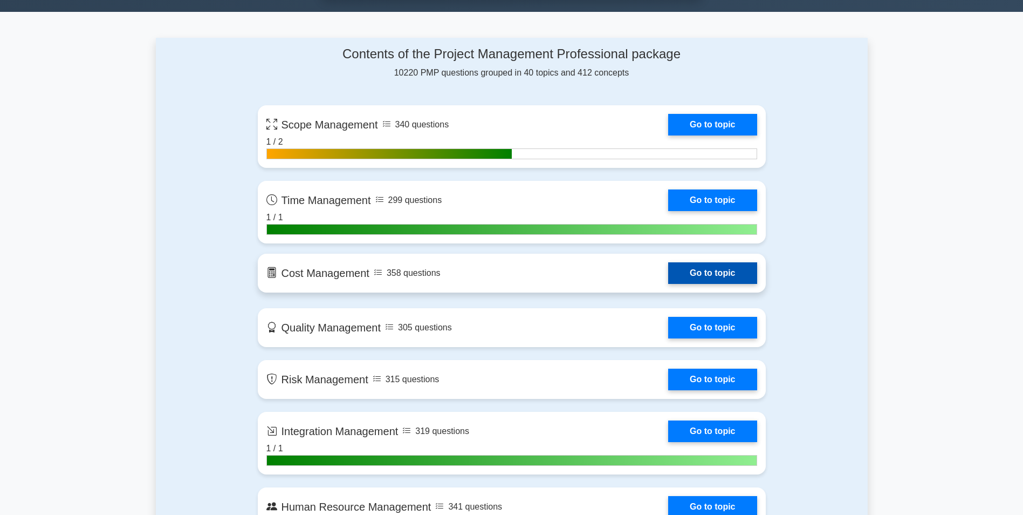
click at [686, 270] on link "Go to topic" at bounding box center [712, 273] width 88 height 22
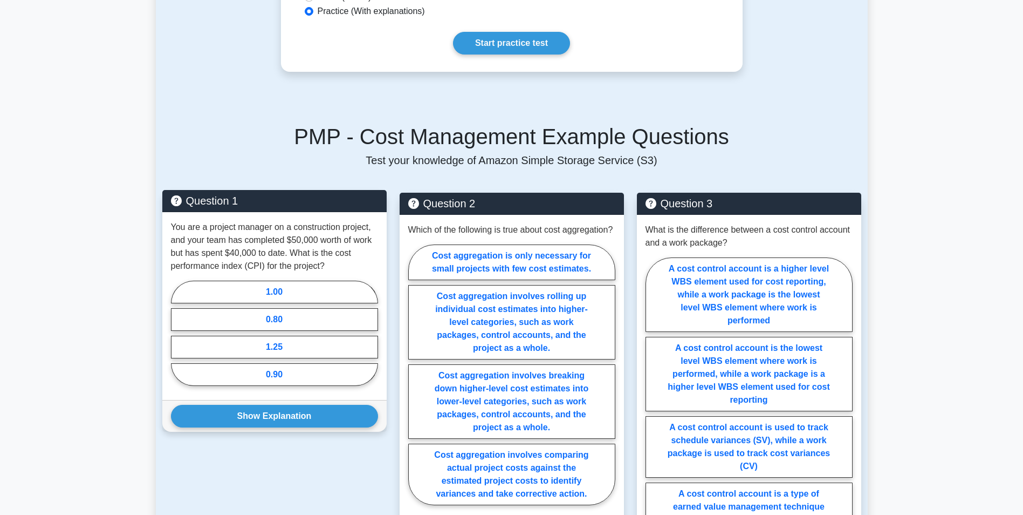
scroll to position [593, 0]
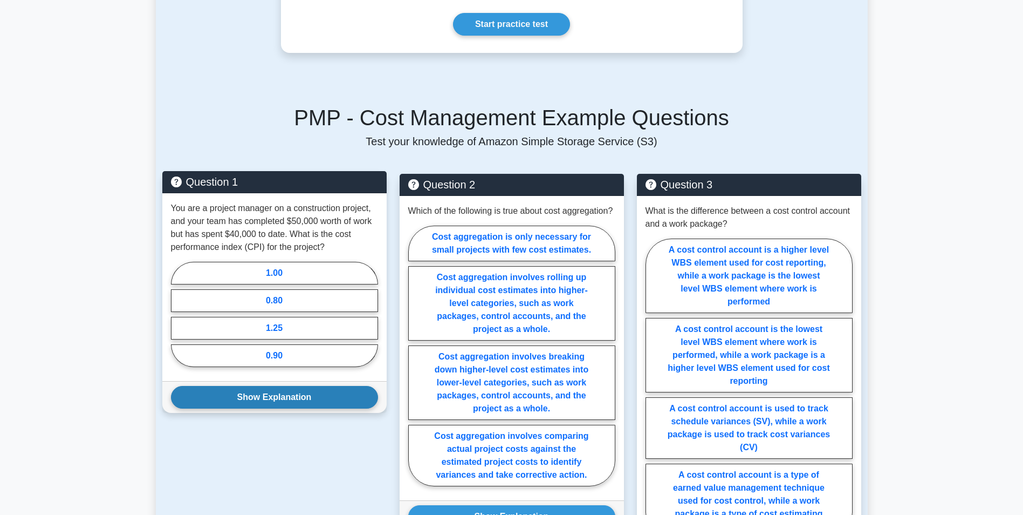
click at [276, 396] on button "Show Explanation" at bounding box center [274, 397] width 207 height 23
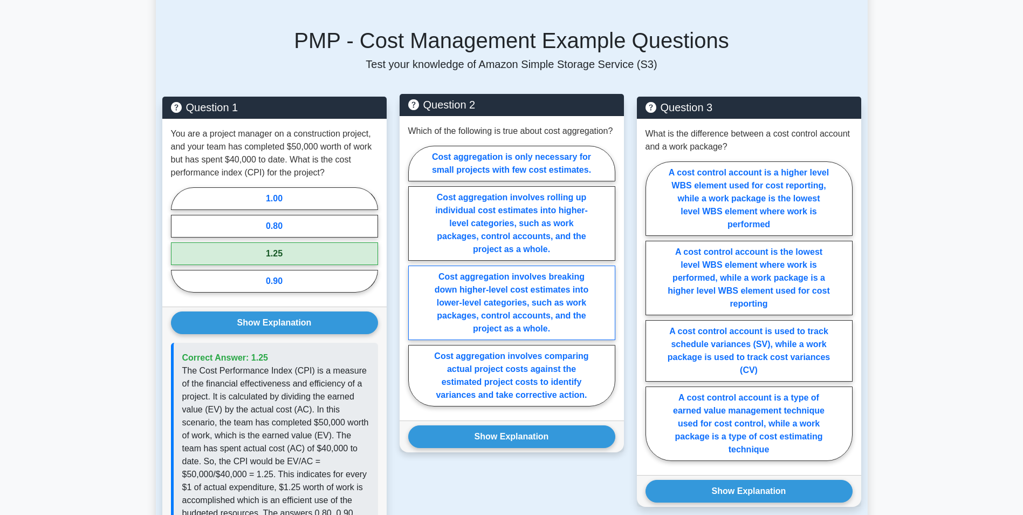
scroll to position [724, 0]
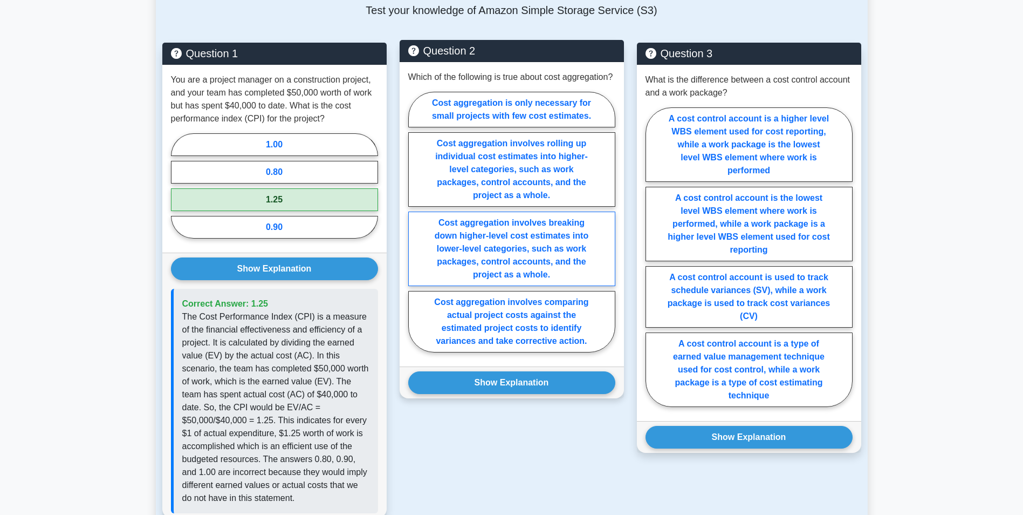
click at [516, 274] on label "Cost aggregation involves breaking down higher-level cost estimates into lower-…" at bounding box center [511, 248] width 207 height 74
click at [415, 229] on input "Cost aggregation involves breaking down higher-level cost estimates into lower-…" at bounding box center [411, 225] width 7 height 7
radio input "true"
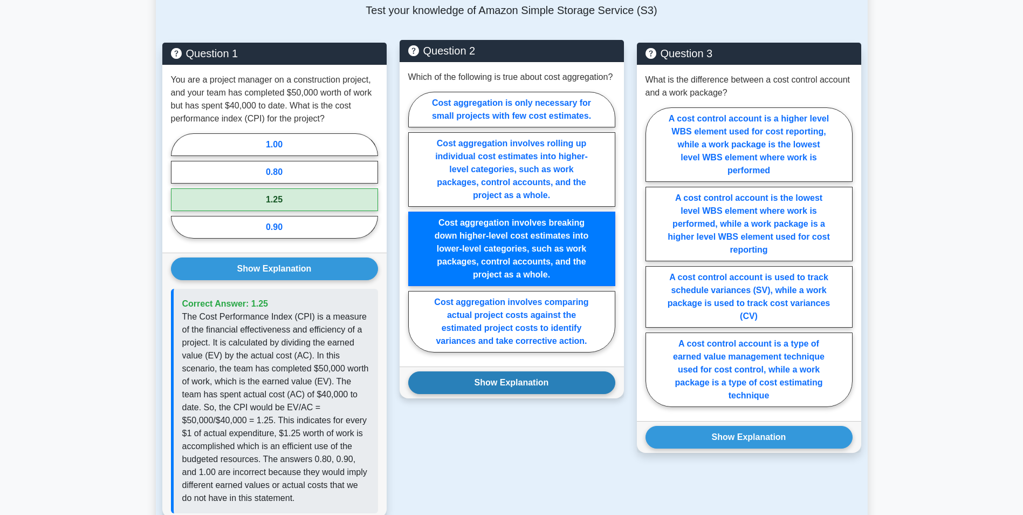
click at [512, 393] on button "Show Explanation" at bounding box center [511, 382] width 207 height 23
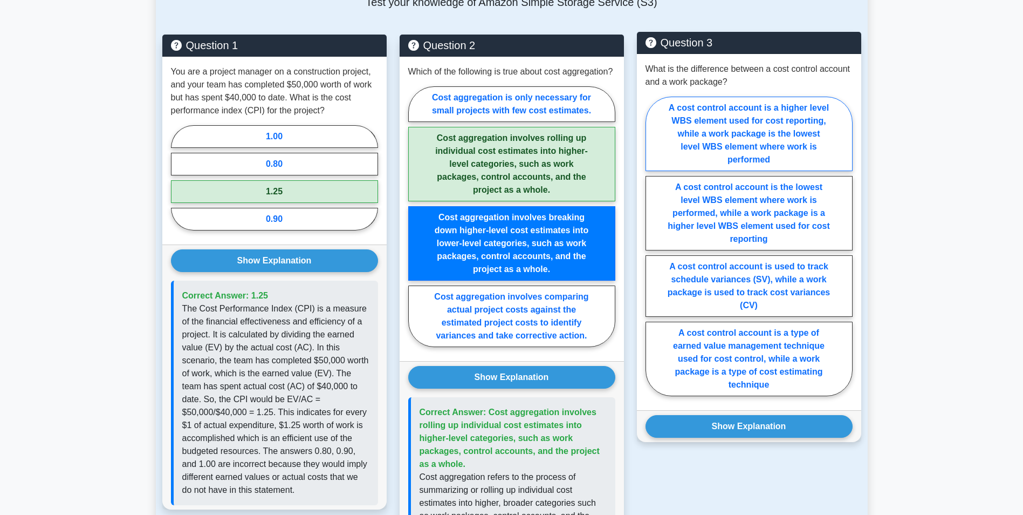
scroll to position [671, 0]
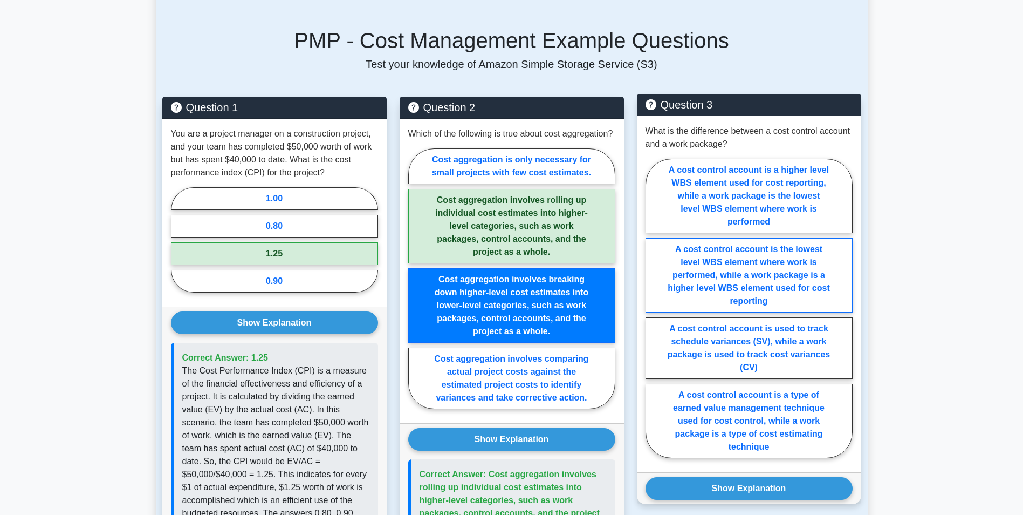
click at [753, 287] on label "A cost control account is the lowest level WBS element where work is performed,…" at bounding box center [749, 275] width 207 height 74
click at [653, 308] on input "A cost control account is the lowest level WBS element where work is performed,…" at bounding box center [649, 311] width 7 height 7
radio input "true"
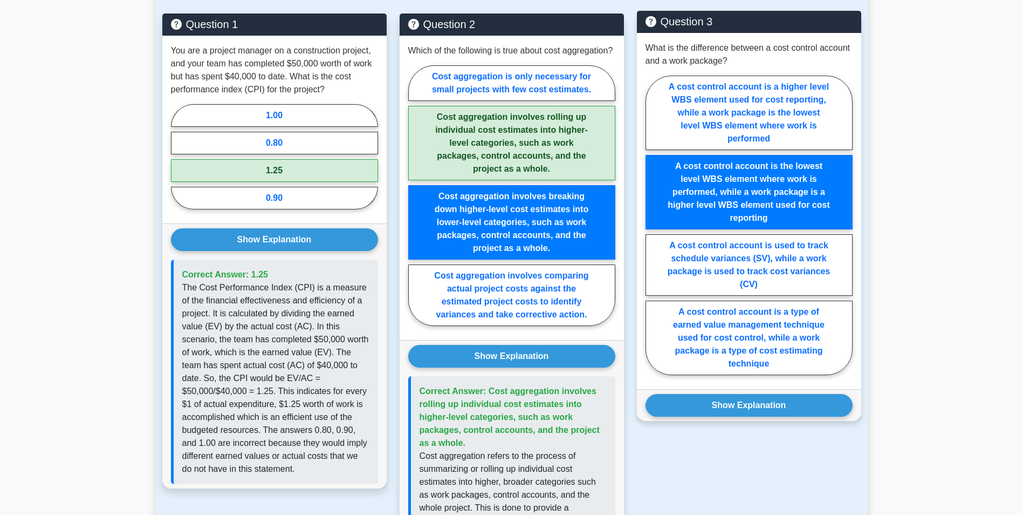
scroll to position [778, 0]
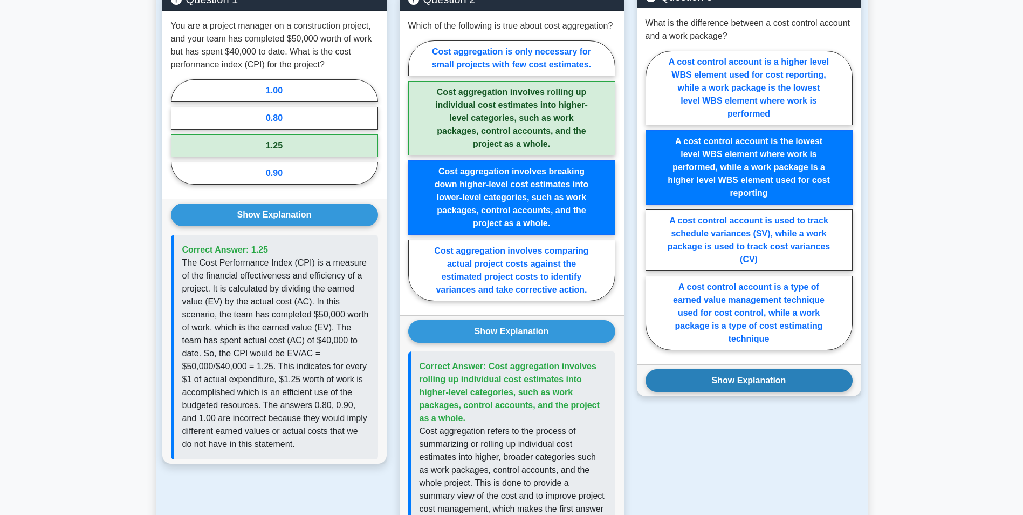
click at [741, 379] on button "Show Explanation" at bounding box center [749, 380] width 207 height 23
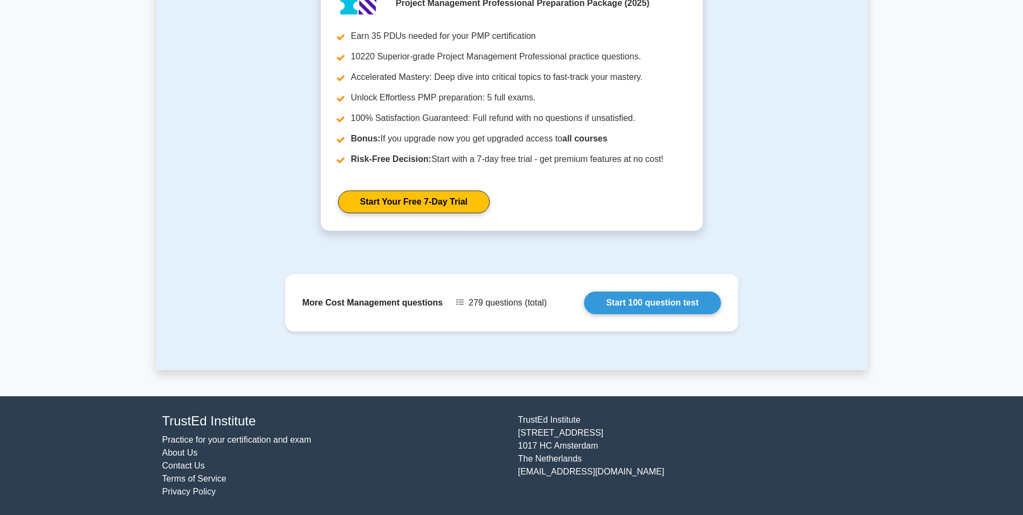
scroll to position [1590, 0]
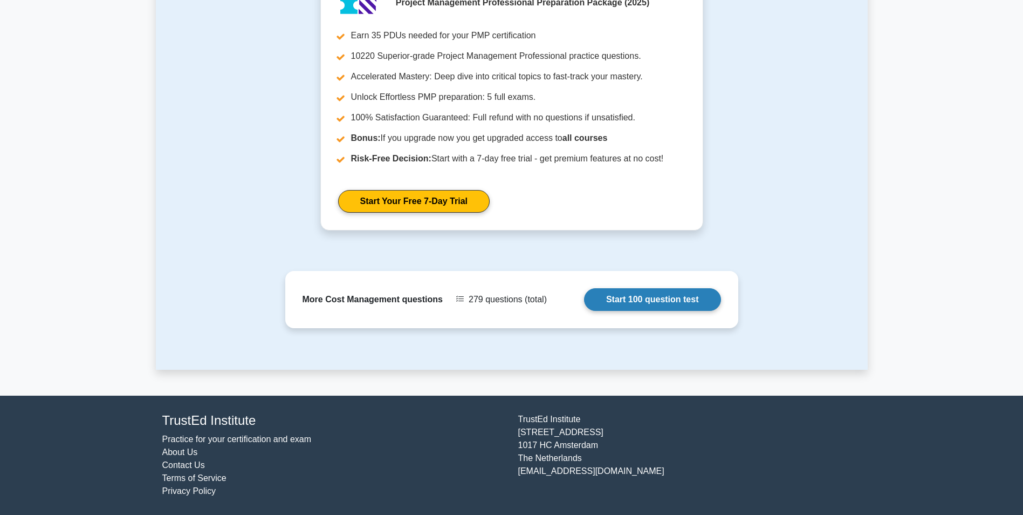
click at [645, 298] on link "Start 100 question test" at bounding box center [652, 299] width 137 height 23
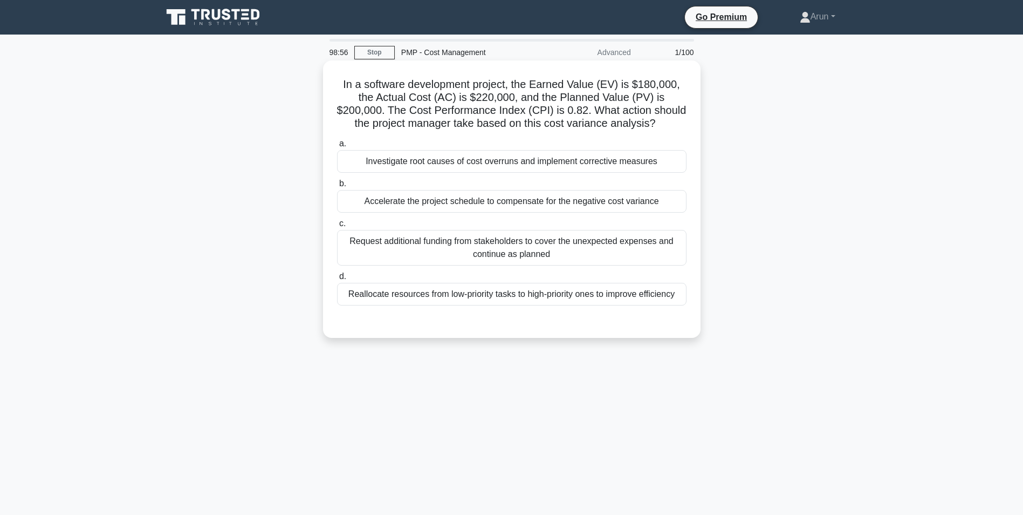
click at [502, 163] on div "Investigate root causes of cost overruns and implement corrective measures" at bounding box center [512, 161] width 350 height 23
click at [337, 147] on input "a. Investigate root causes of cost overruns and implement corrective measures" at bounding box center [337, 143] width 0 height 7
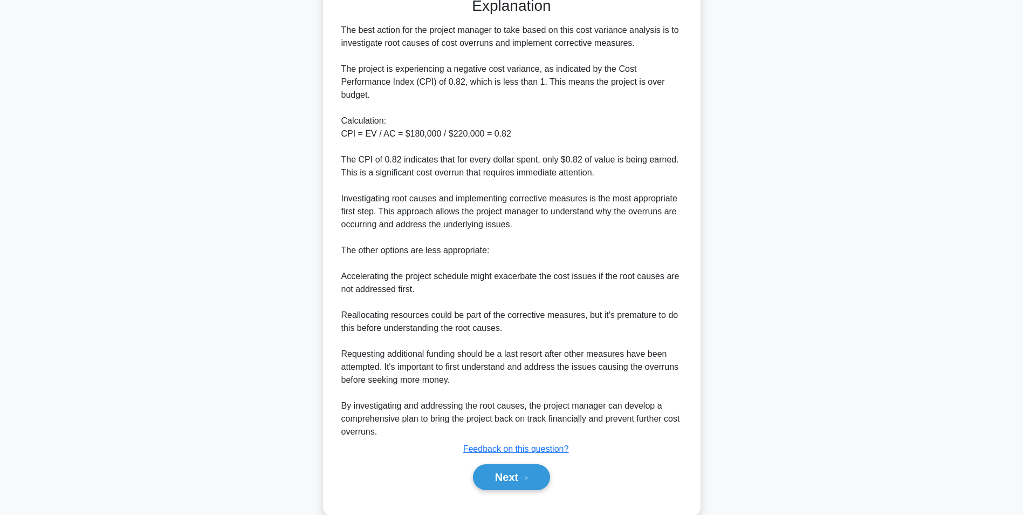
scroll to position [345, 0]
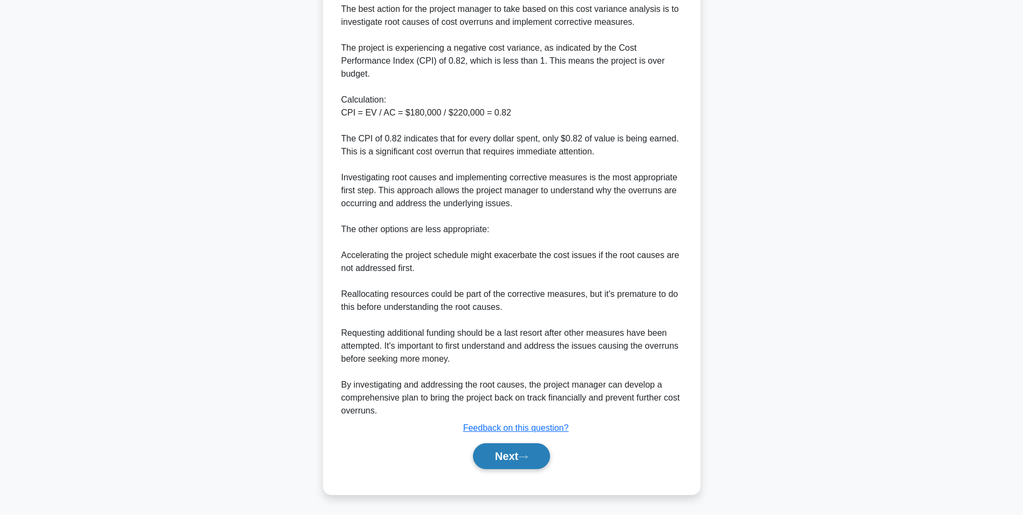
click at [507, 449] on button "Next" at bounding box center [511, 456] width 77 height 26
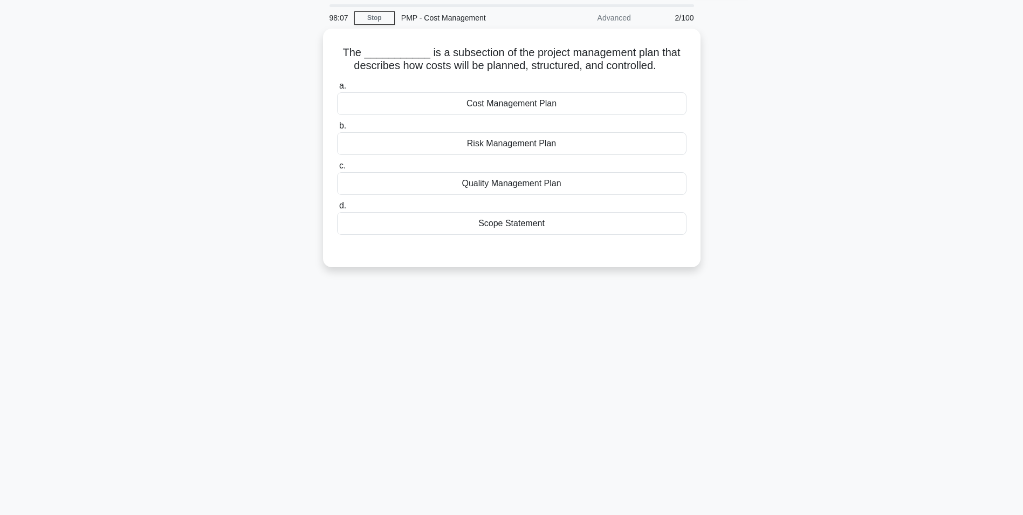
scroll to position [0, 0]
